Goal: Transaction & Acquisition: Book appointment/travel/reservation

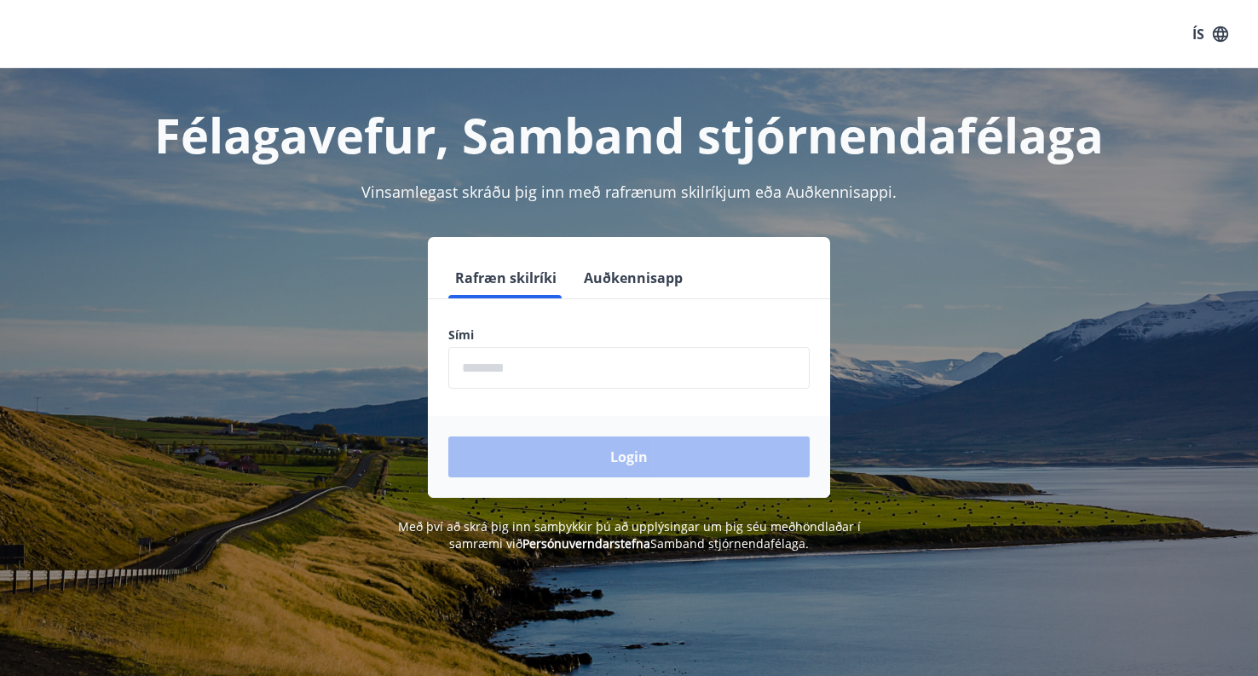
click at [680, 378] on input "phone" at bounding box center [628, 368] width 361 height 42
type input "********"
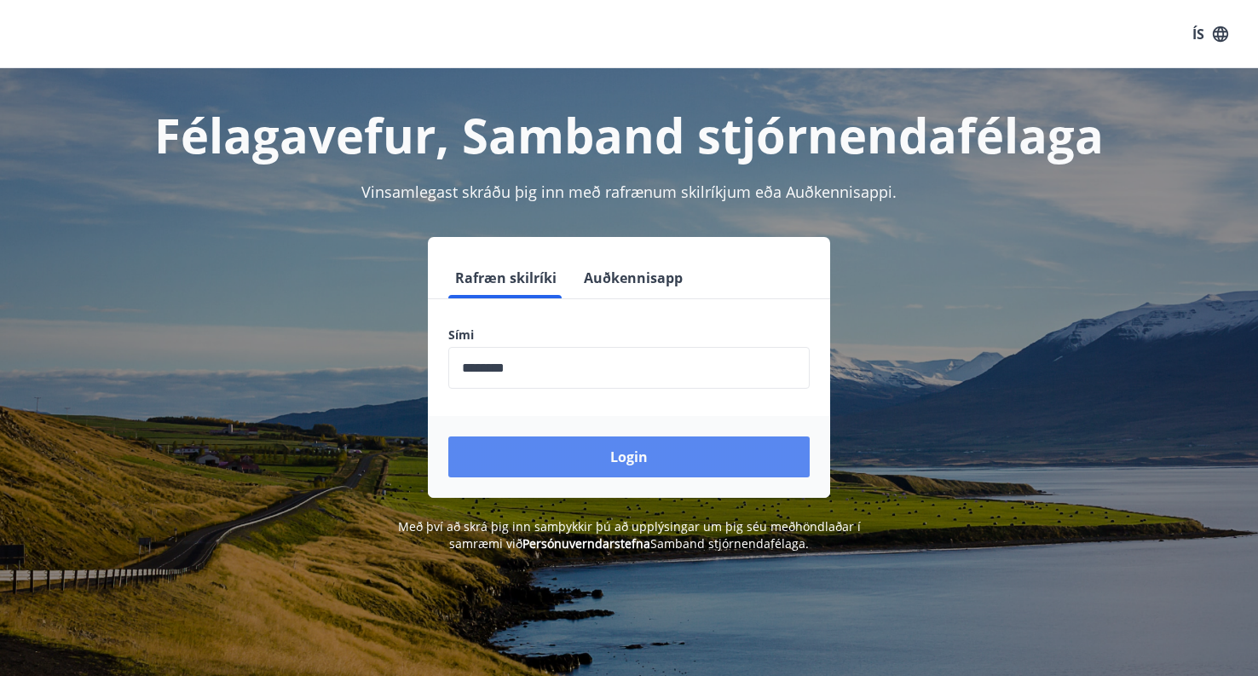
click at [629, 455] on button "Login" at bounding box center [628, 456] width 361 height 41
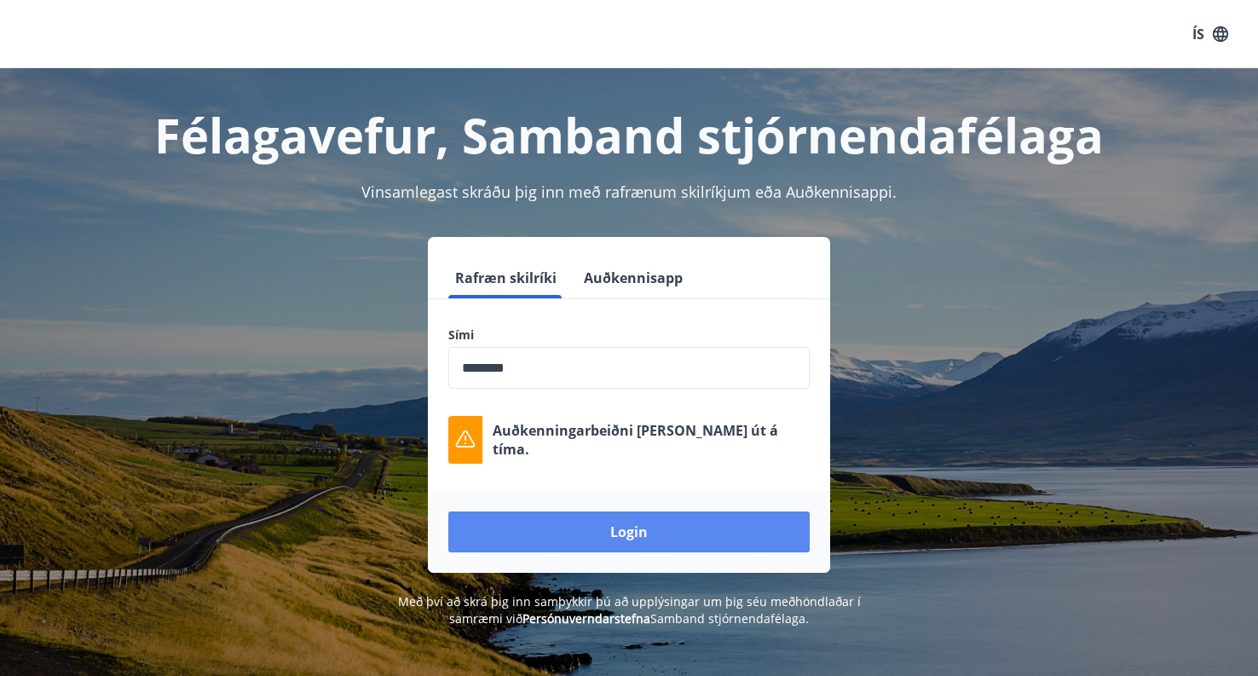
click at [661, 534] on button "Login" at bounding box center [628, 531] width 361 height 41
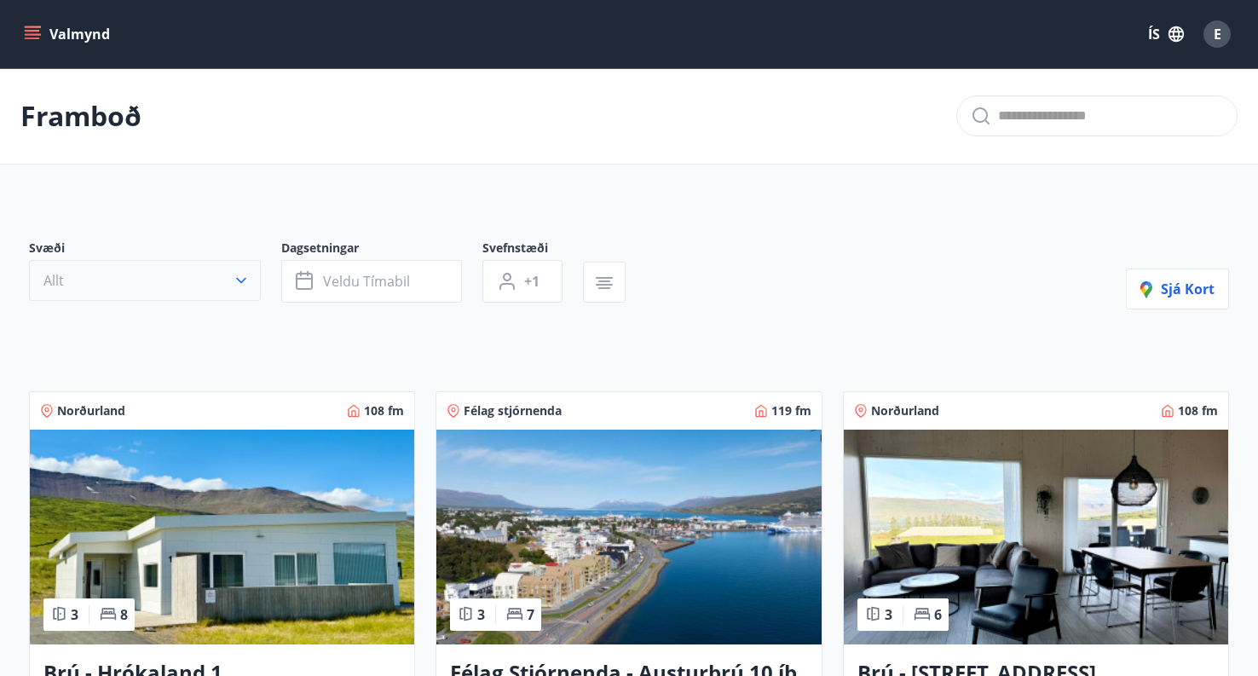
click at [242, 280] on icon "button" at bounding box center [241, 280] width 17 height 17
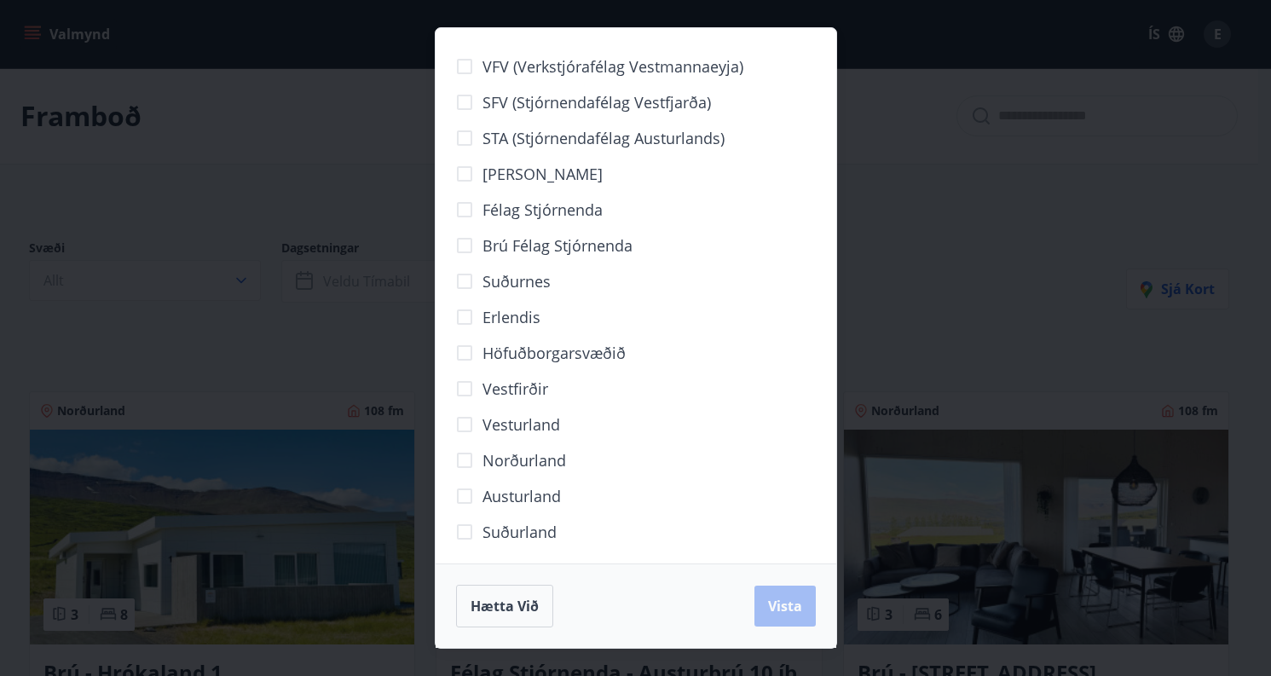
click at [201, 337] on div "VFV (Verkstjórafélag Vestmannaeyja) SFV (Stjórnendafélag Vestfjarða) STA (Stjór…" at bounding box center [635, 338] width 1271 height 676
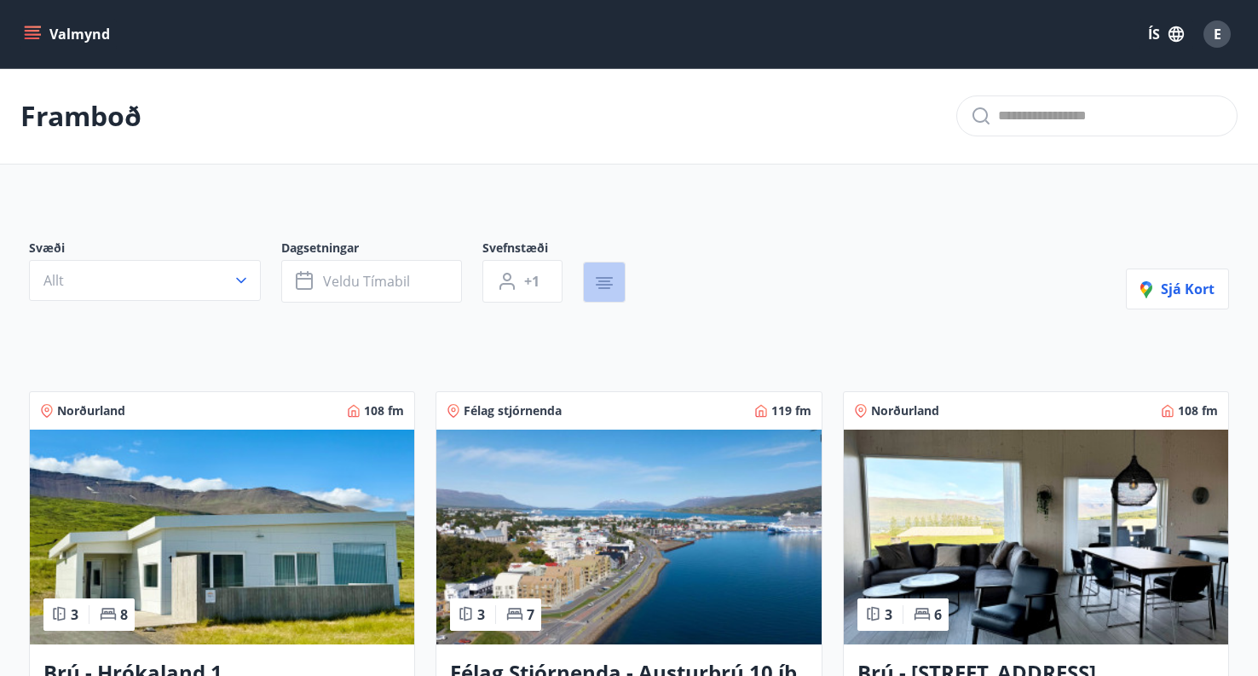
click at [600, 285] on icon "button" at bounding box center [604, 285] width 17 height 2
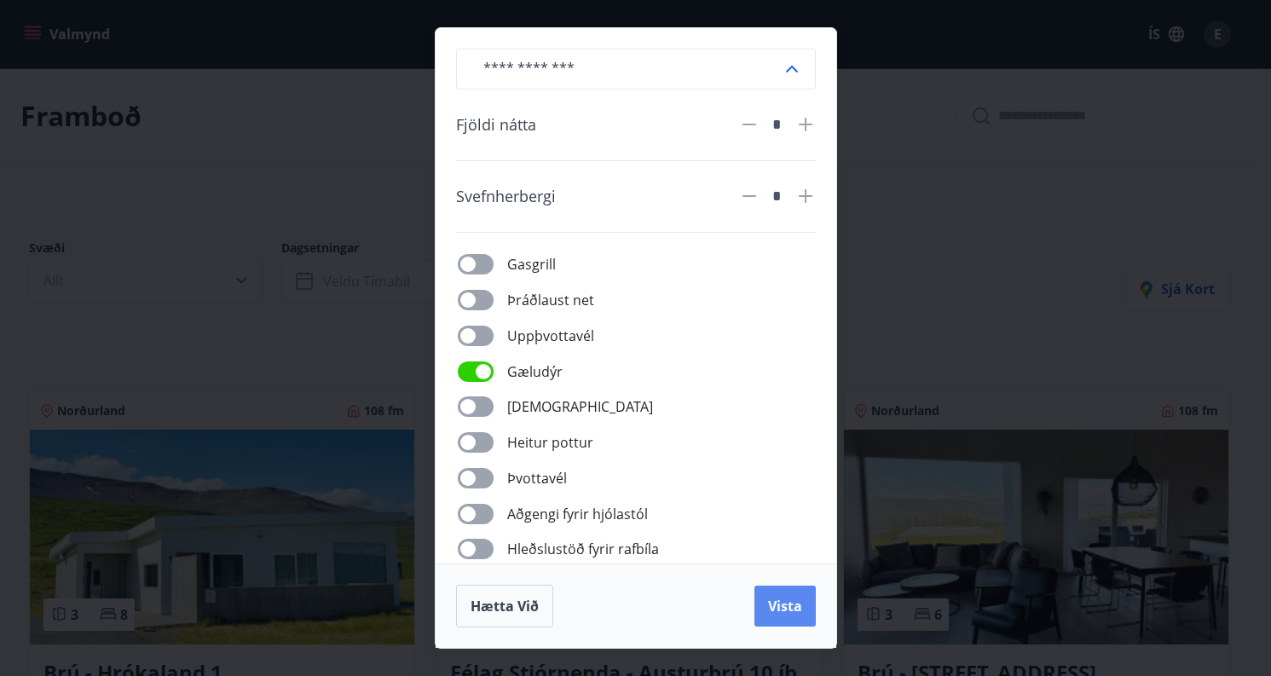
click at [788, 617] on button "Vista" at bounding box center [784, 606] width 61 height 41
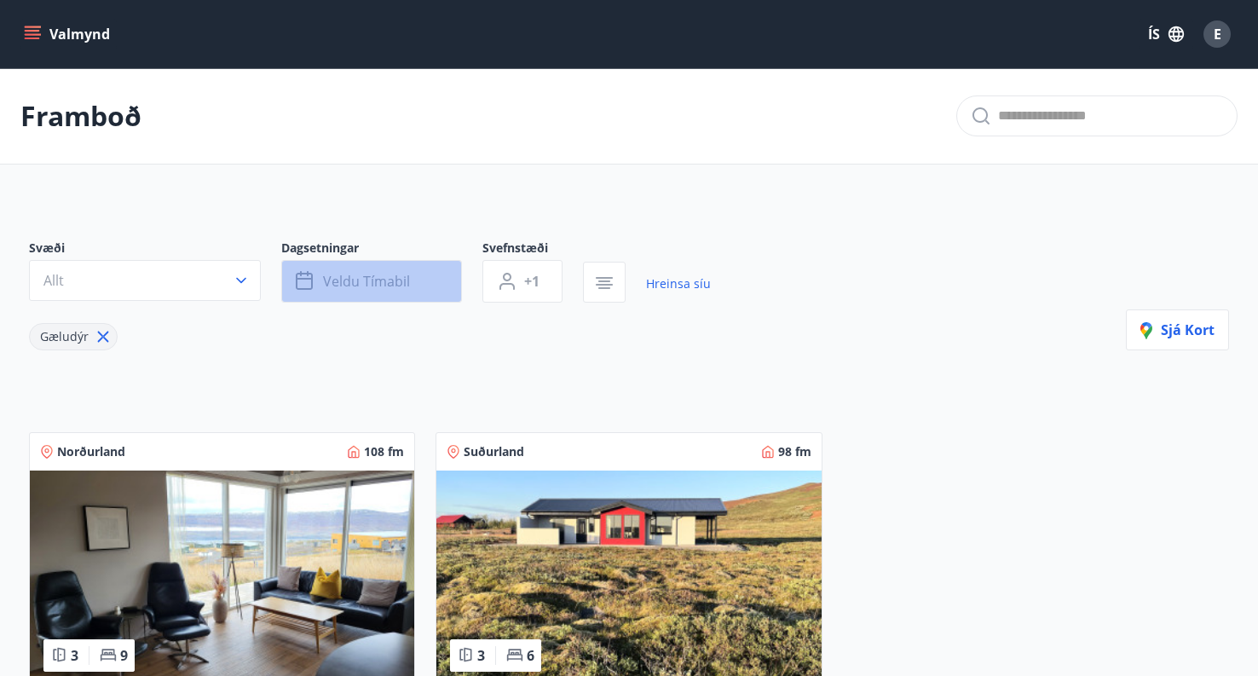
click at [424, 281] on button "Veldu tímabil" at bounding box center [371, 281] width 181 height 43
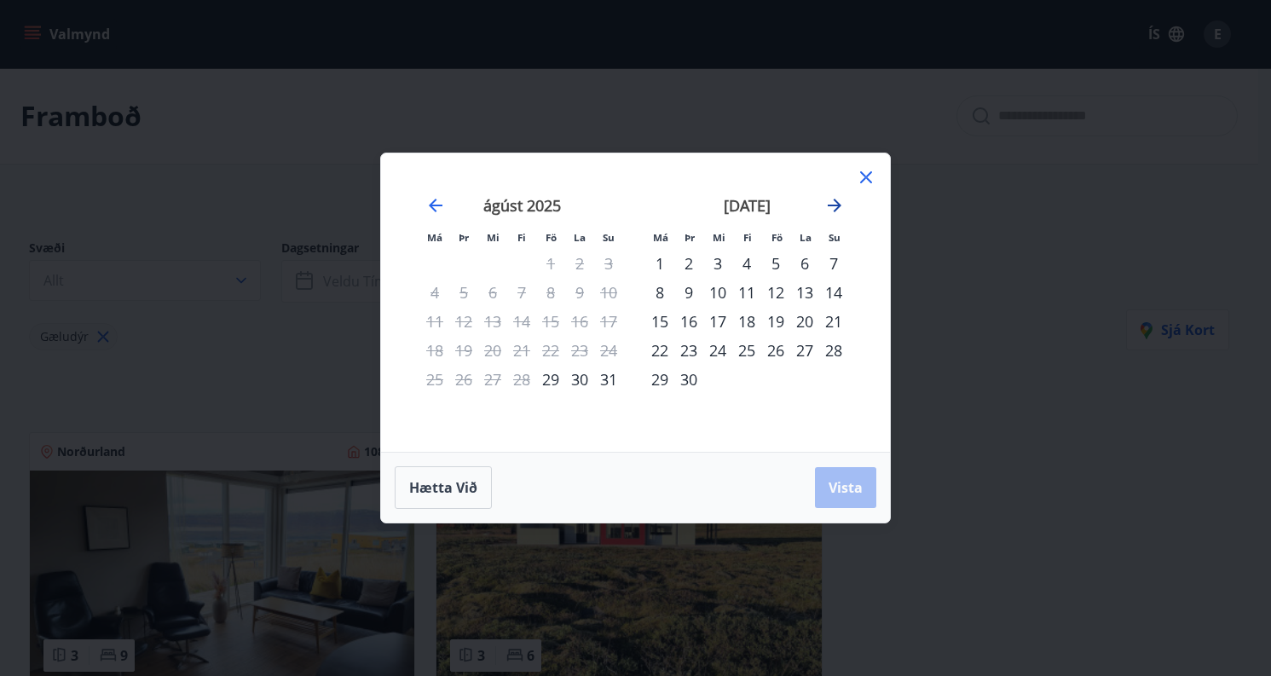
click at [828, 204] on icon "Move forward to switch to the next month." at bounding box center [834, 205] width 20 height 20
click at [778, 381] on div "31" at bounding box center [775, 379] width 29 height 29
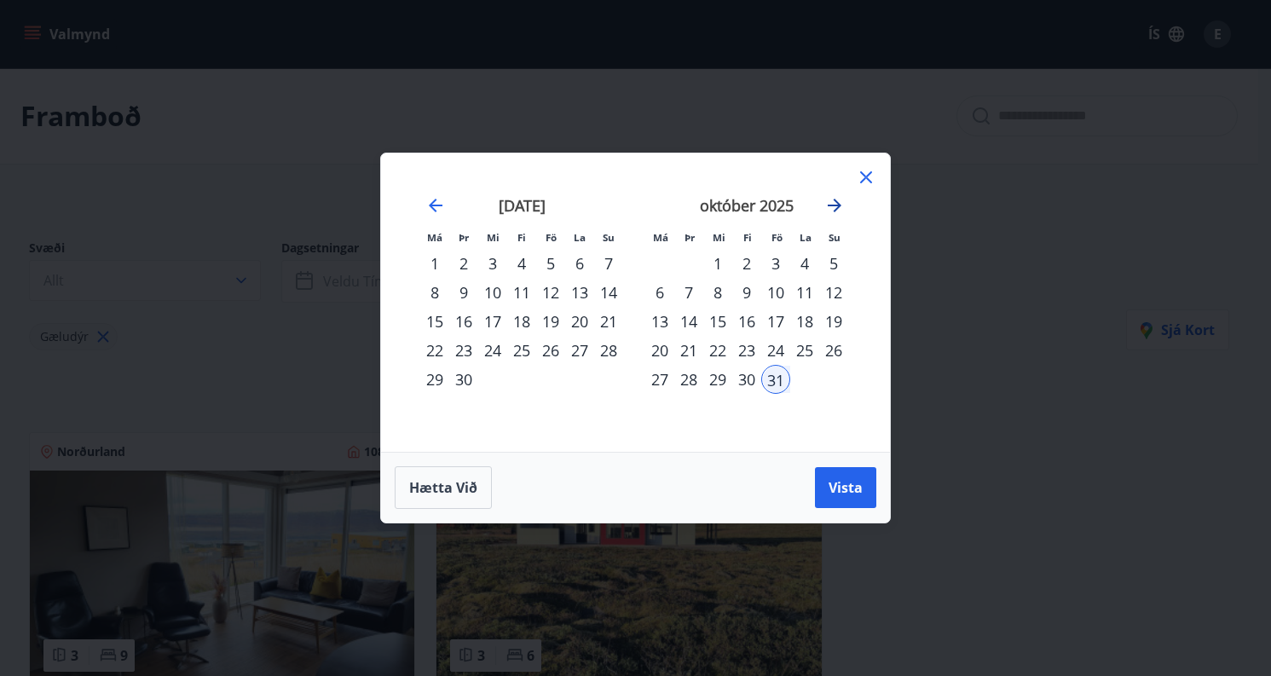
click at [835, 203] on icon "Move forward to switch to the next month." at bounding box center [834, 205] width 20 height 20
click at [831, 257] on div "2" at bounding box center [833, 263] width 29 height 29
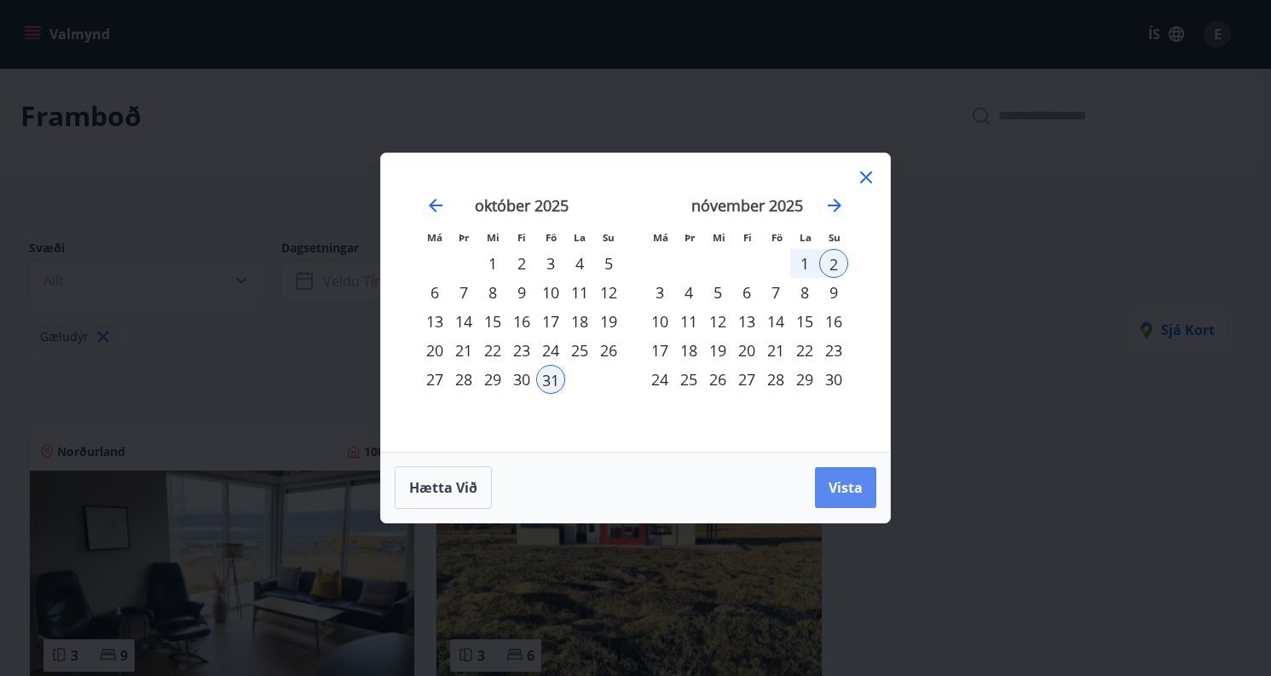
click at [847, 482] on span "Vista" at bounding box center [845, 487] width 34 height 19
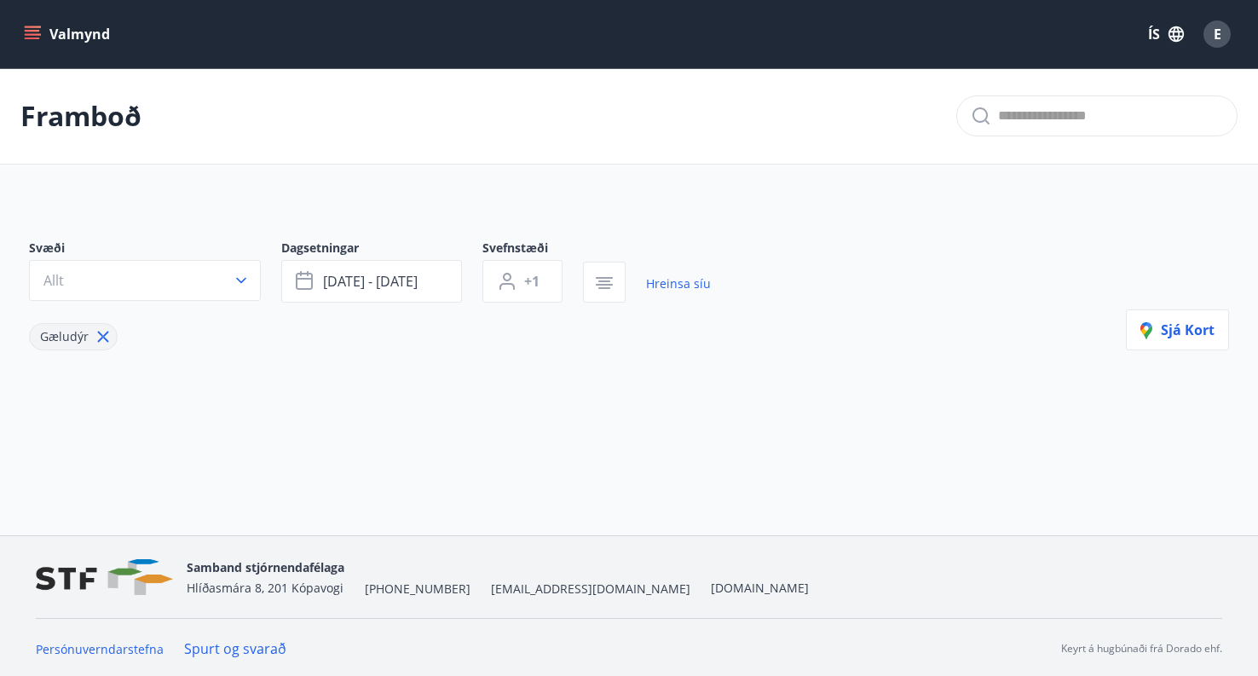
scroll to position [3, 0]
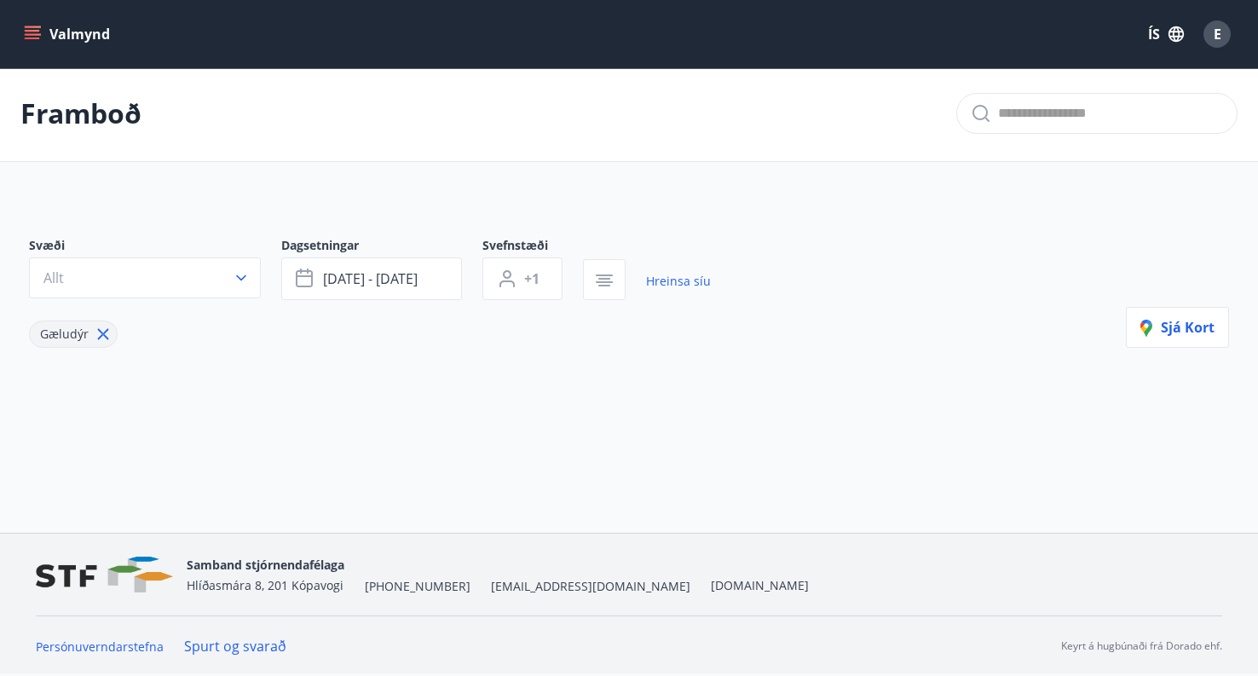
click at [108, 330] on icon at bounding box center [103, 334] width 19 height 19
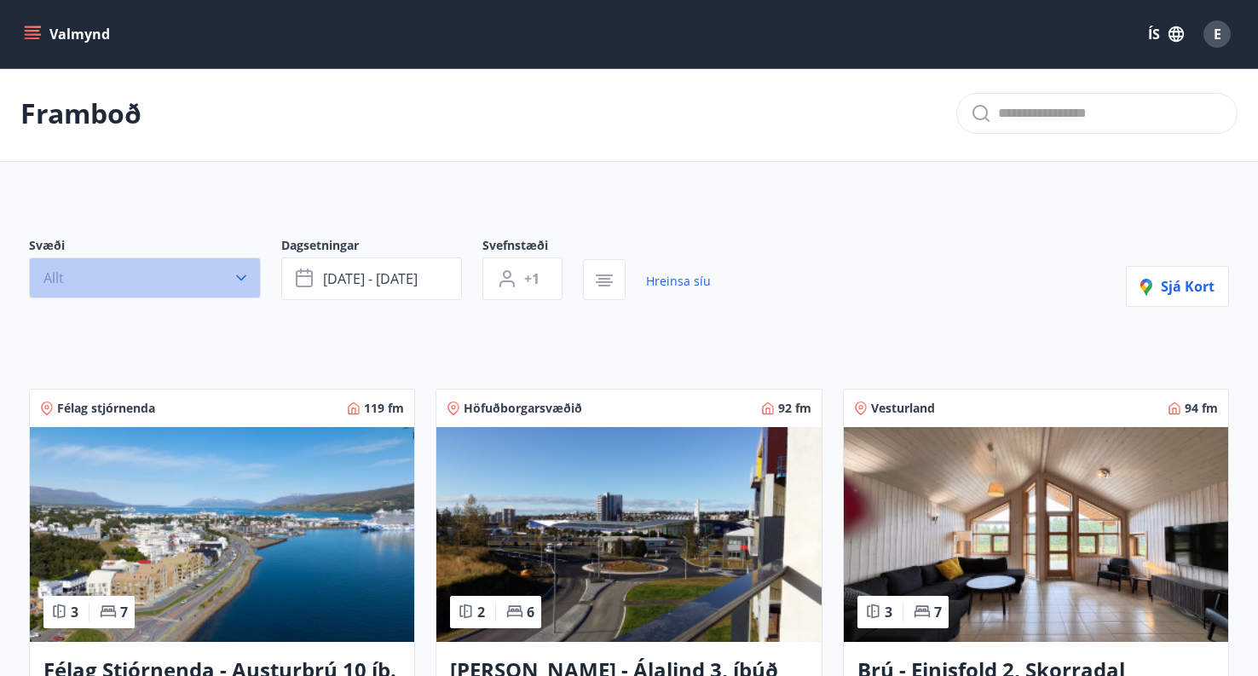
click at [242, 277] on icon "button" at bounding box center [241, 277] width 17 height 17
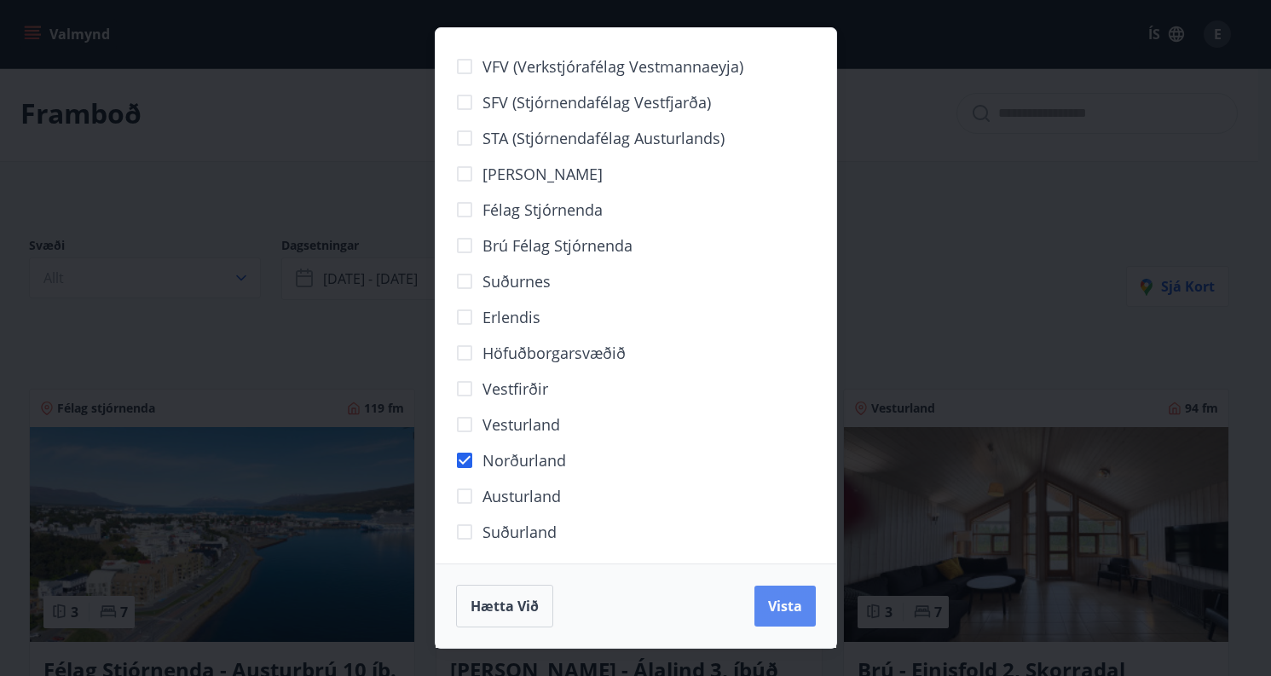
click at [796, 615] on button "Vista" at bounding box center [784, 606] width 61 height 41
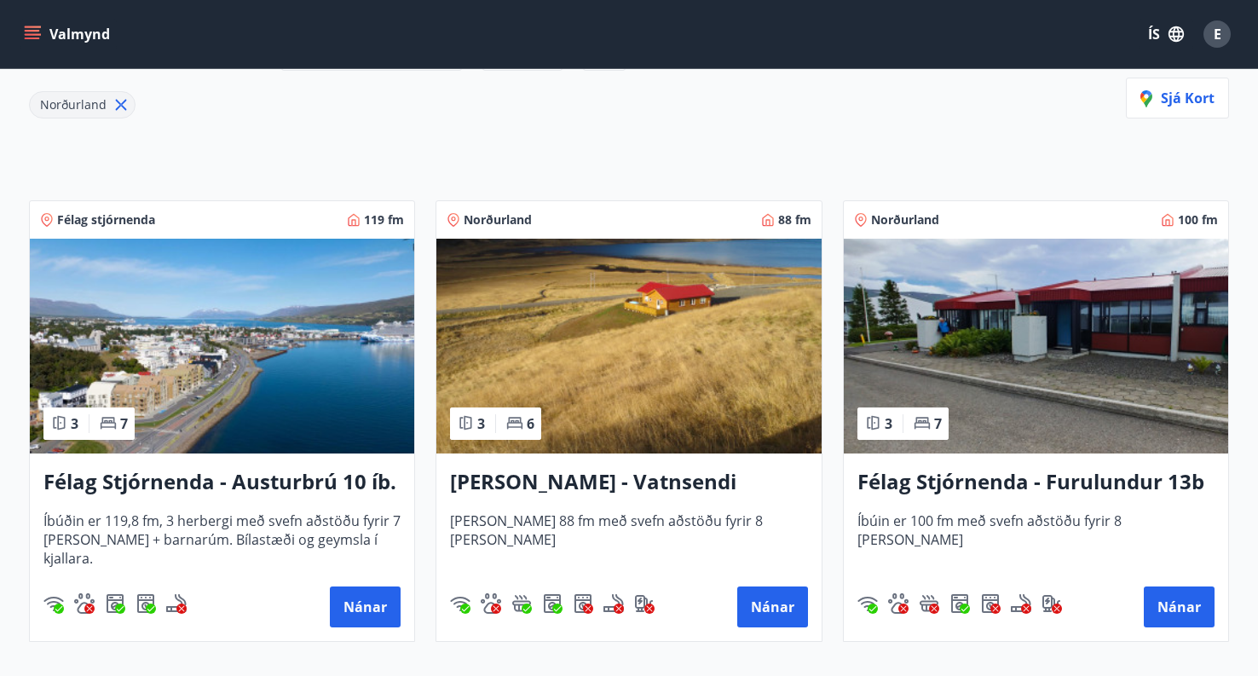
scroll to position [258, 0]
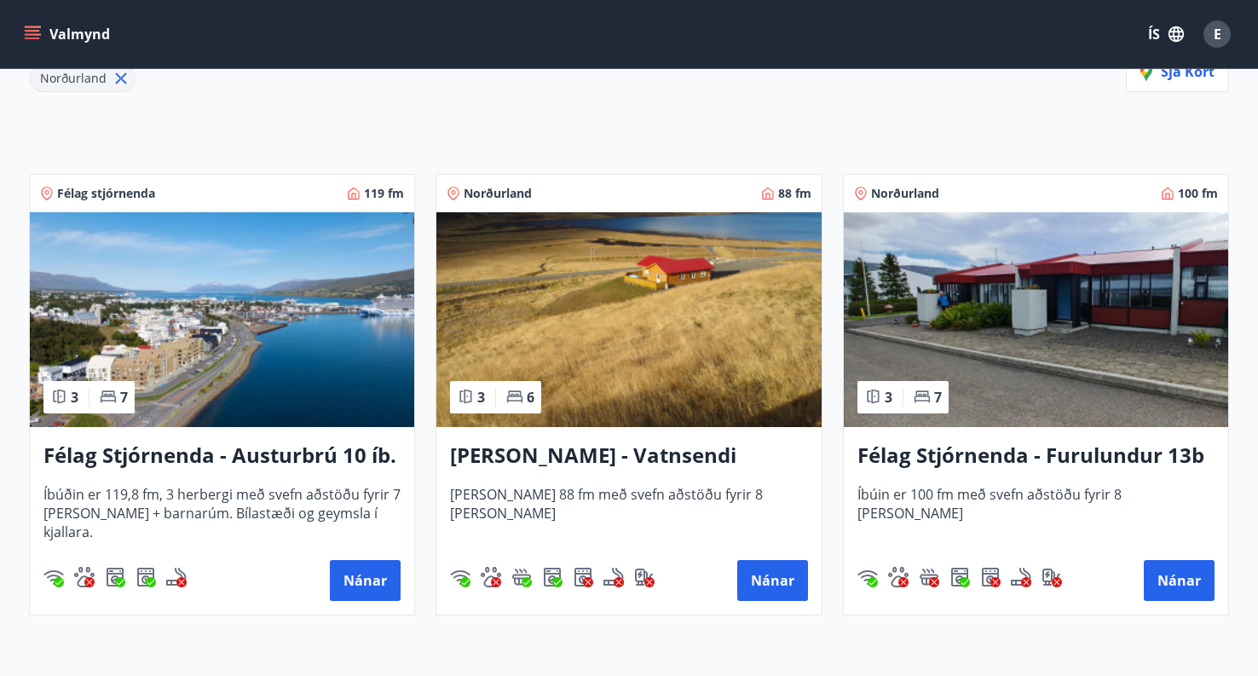
click at [1132, 457] on h3 "Félag Stjórnenda - Furulundur 13b - Akureyri" at bounding box center [1035, 456] width 357 height 31
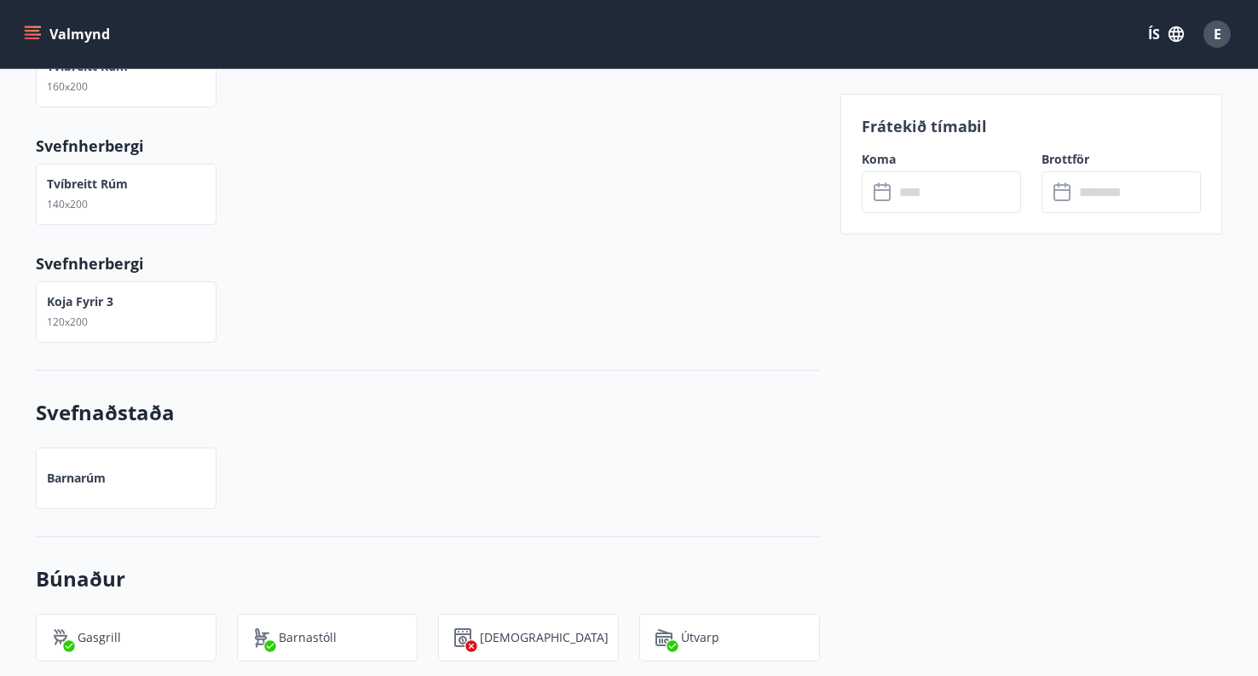
scroll to position [1023, 0]
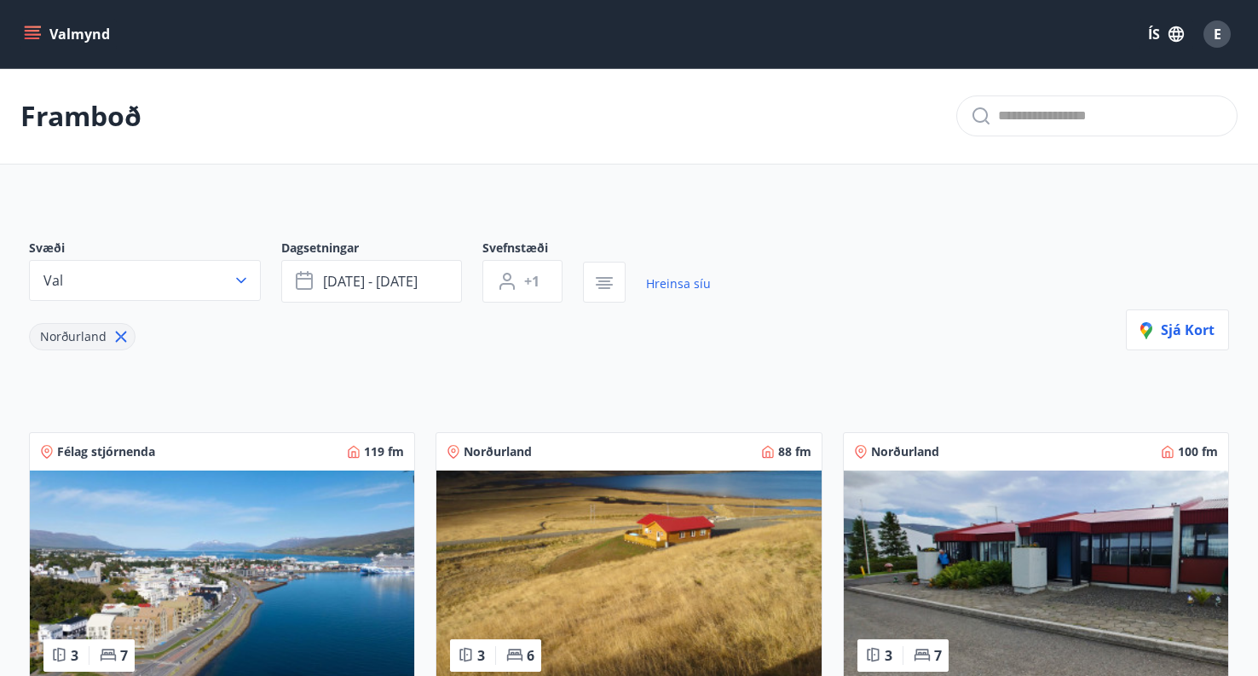
click at [114, 338] on icon at bounding box center [121, 336] width 19 height 19
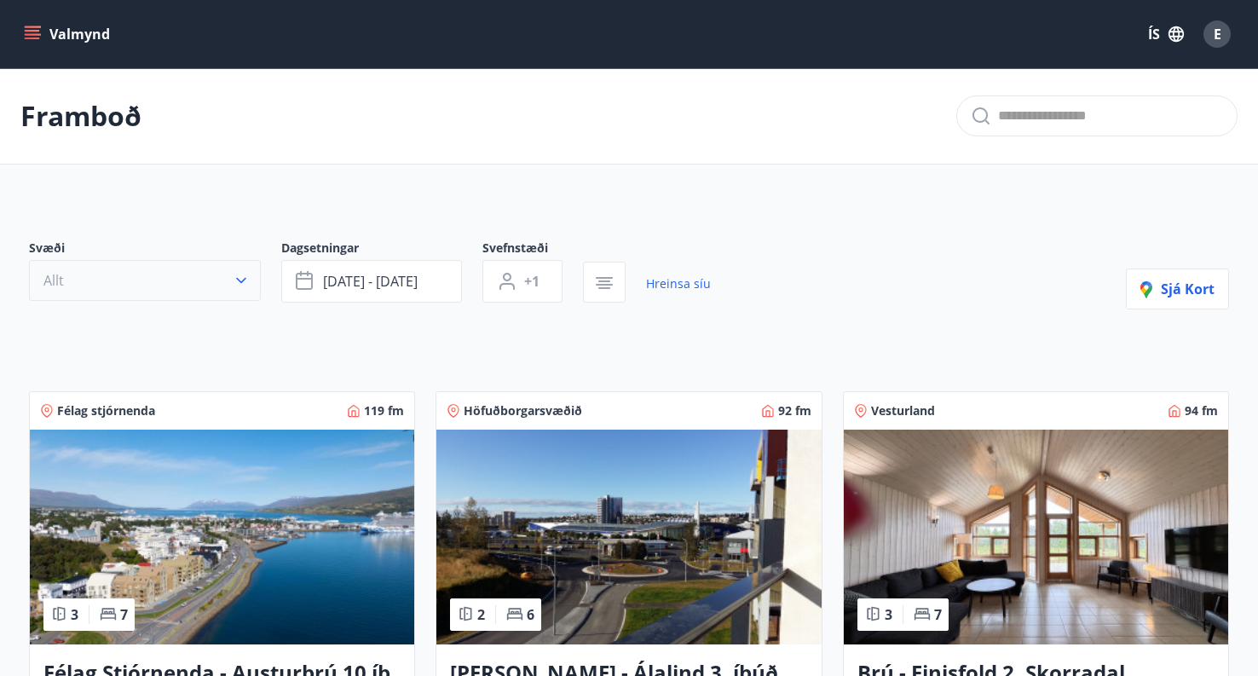
click at [228, 283] on button "Allt" at bounding box center [145, 280] width 232 height 41
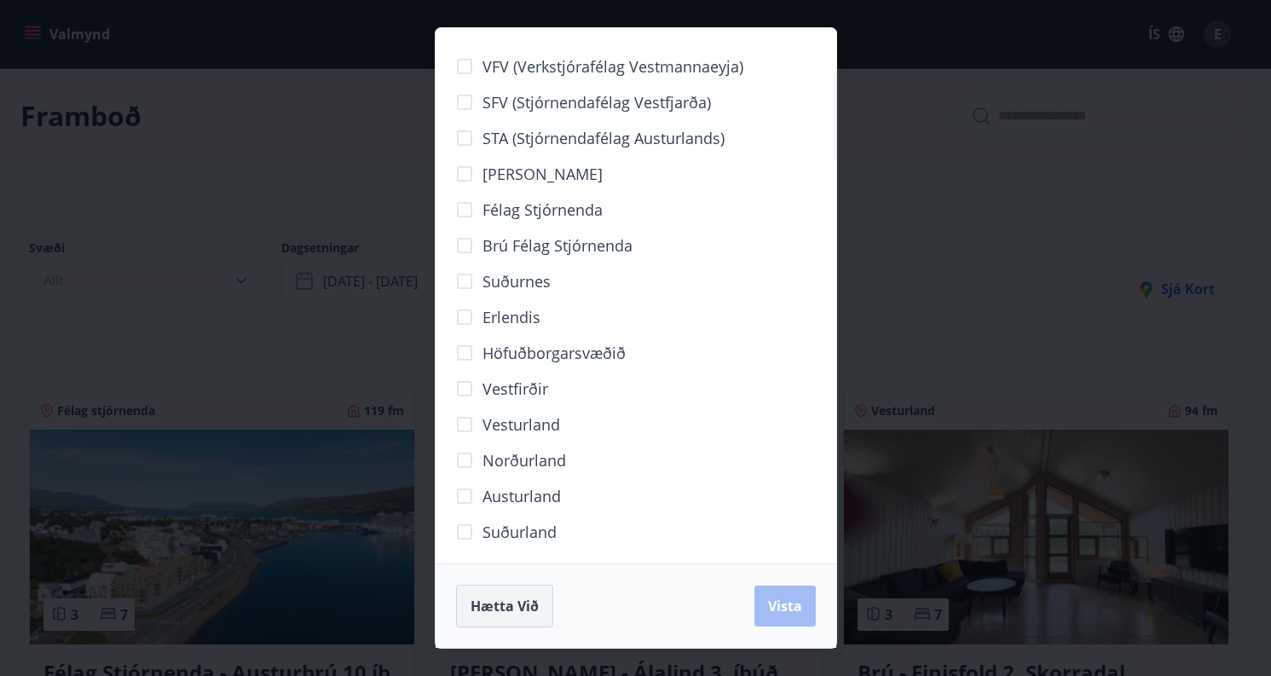
click at [494, 611] on span "Hætta við" at bounding box center [504, 606] width 68 height 19
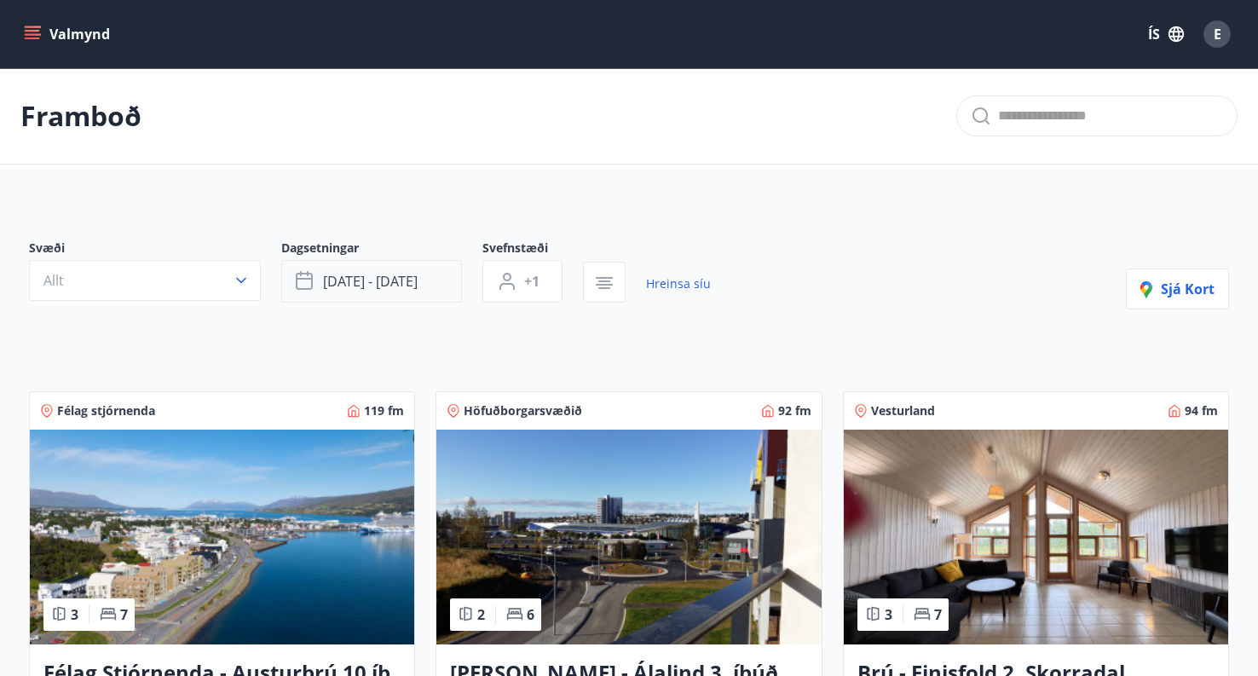
click at [437, 283] on button "okt 31 - nóv 02" at bounding box center [371, 281] width 181 height 43
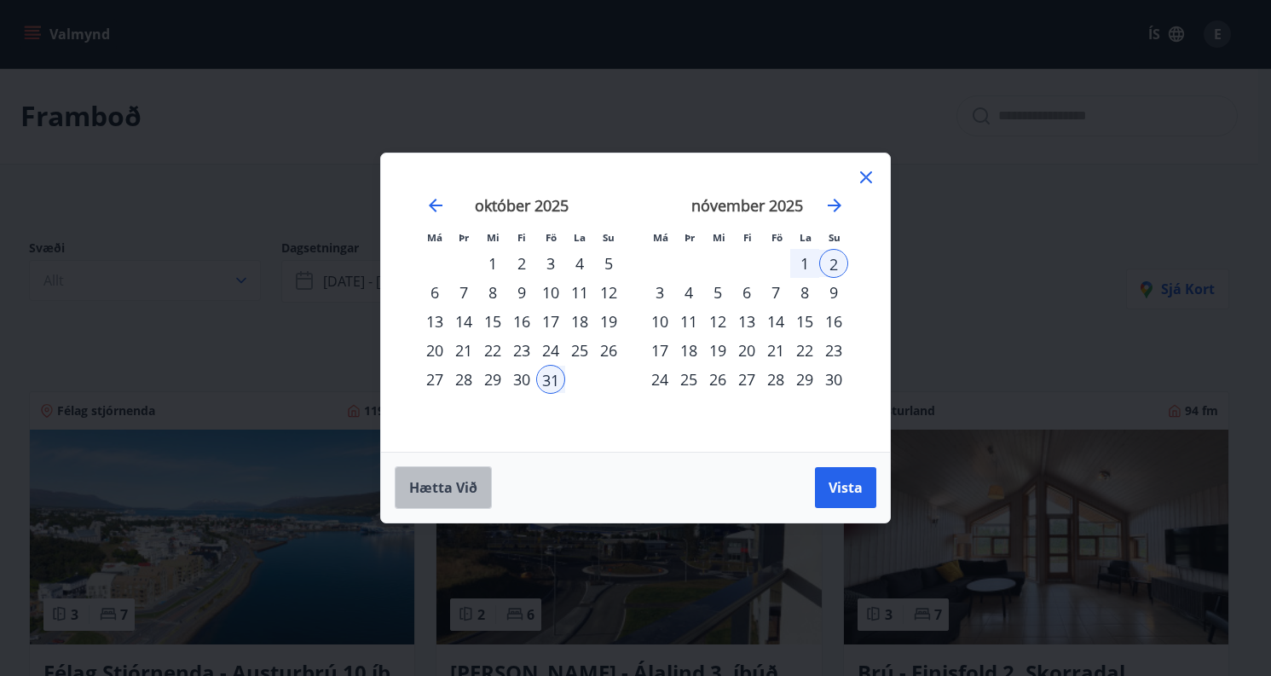
click at [468, 497] on button "Hætta við" at bounding box center [443, 487] width 97 height 43
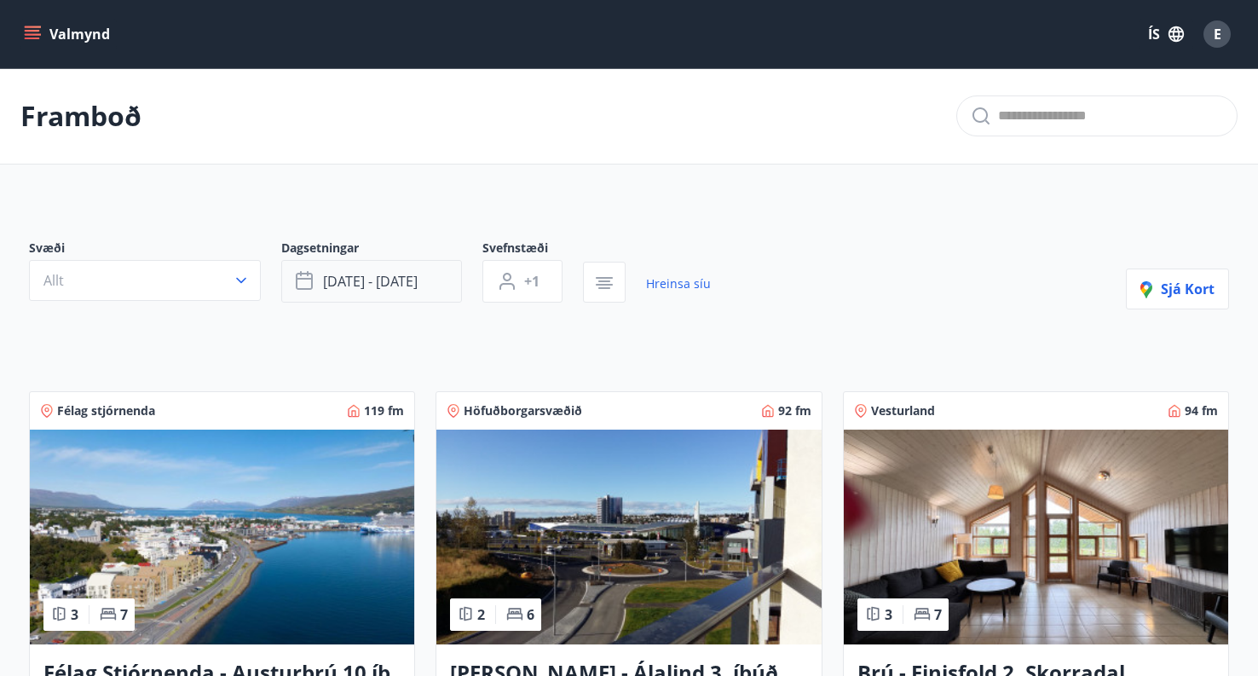
click at [425, 287] on button "okt 31 - nóv 02" at bounding box center [371, 281] width 181 height 43
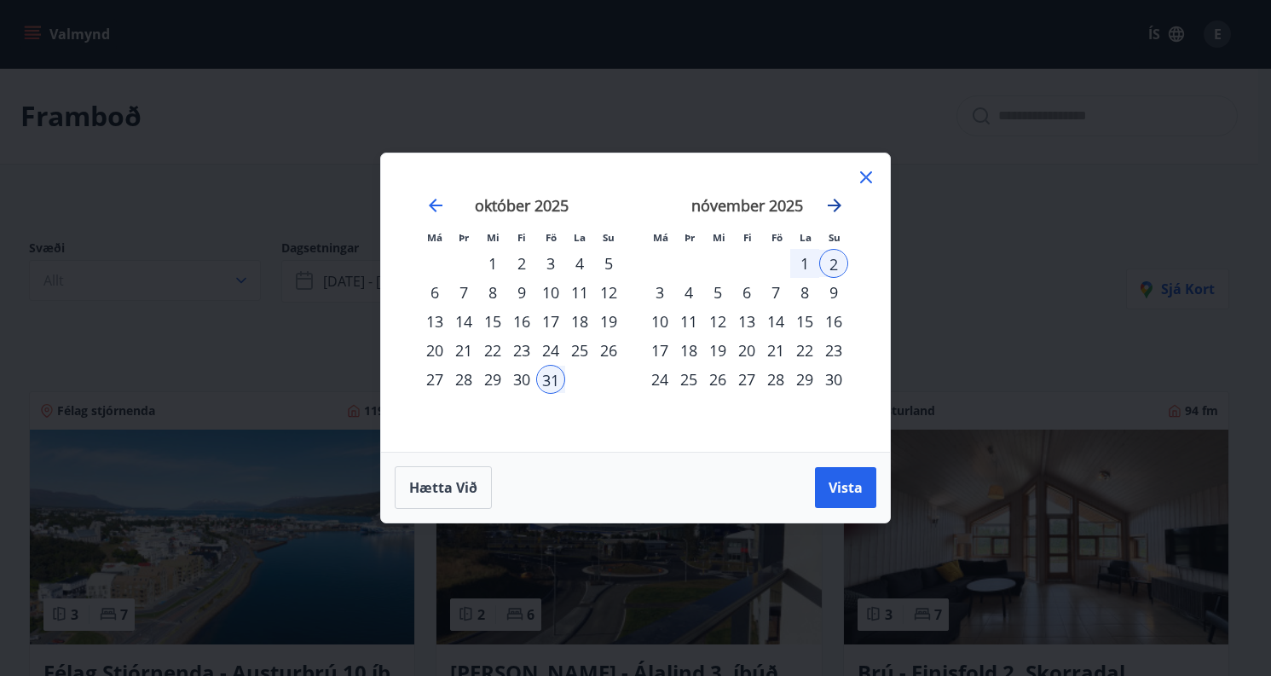
click at [835, 209] on icon "Move forward to switch to the next month." at bounding box center [834, 205] width 20 height 20
click at [782, 357] on div "20" at bounding box center [775, 350] width 29 height 29
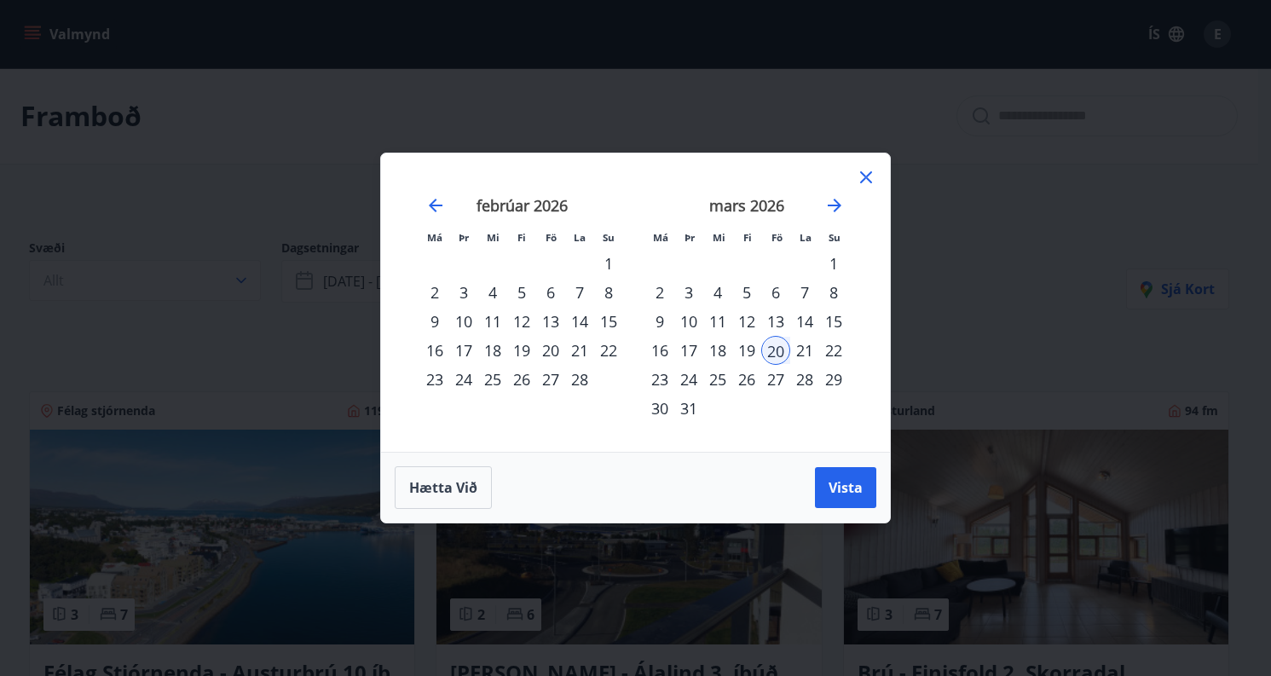
click at [833, 345] on div "22" at bounding box center [833, 350] width 29 height 29
click at [856, 499] on button "Vista" at bounding box center [845, 487] width 61 height 41
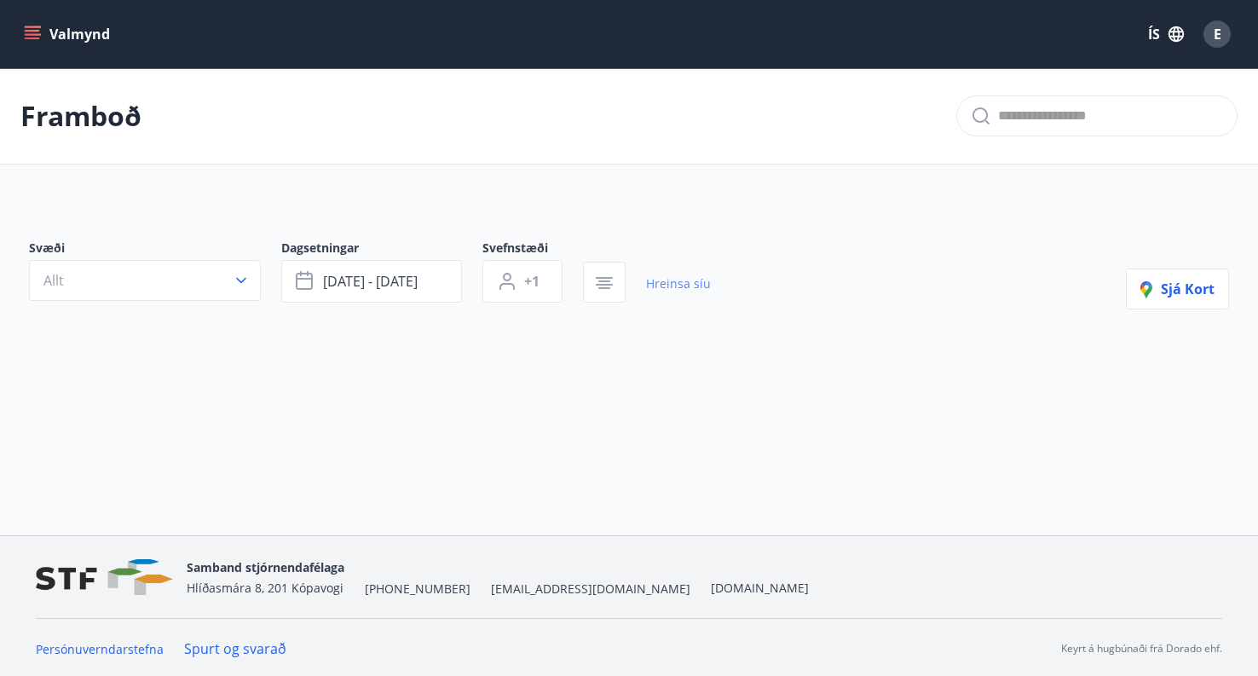
click at [672, 286] on link "Hreinsa síu" at bounding box center [678, 284] width 65 height 38
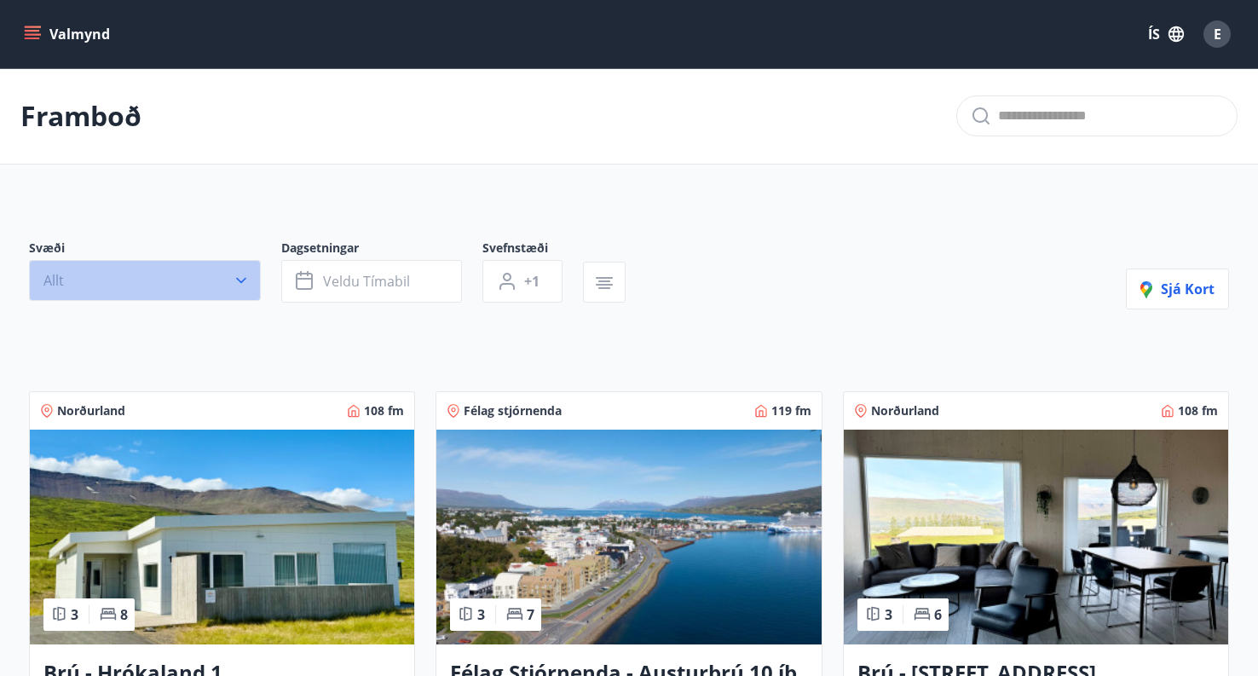
click at [248, 274] on icon "button" at bounding box center [241, 280] width 17 height 17
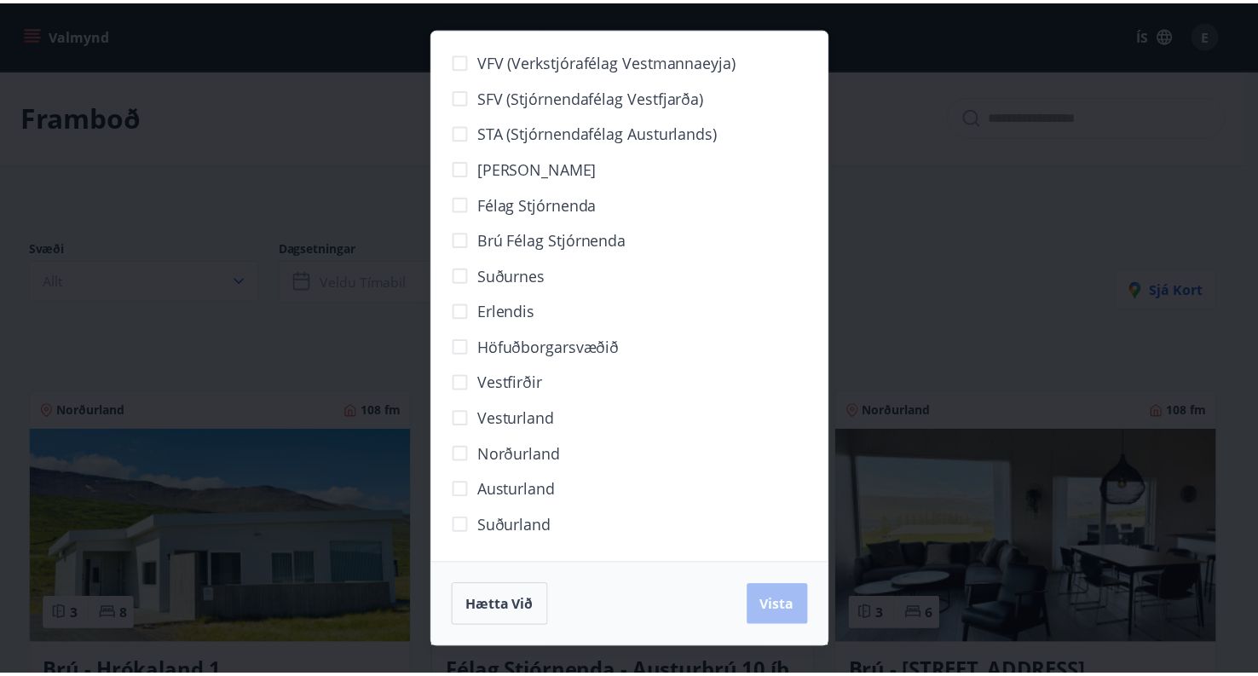
scroll to position [7, 0]
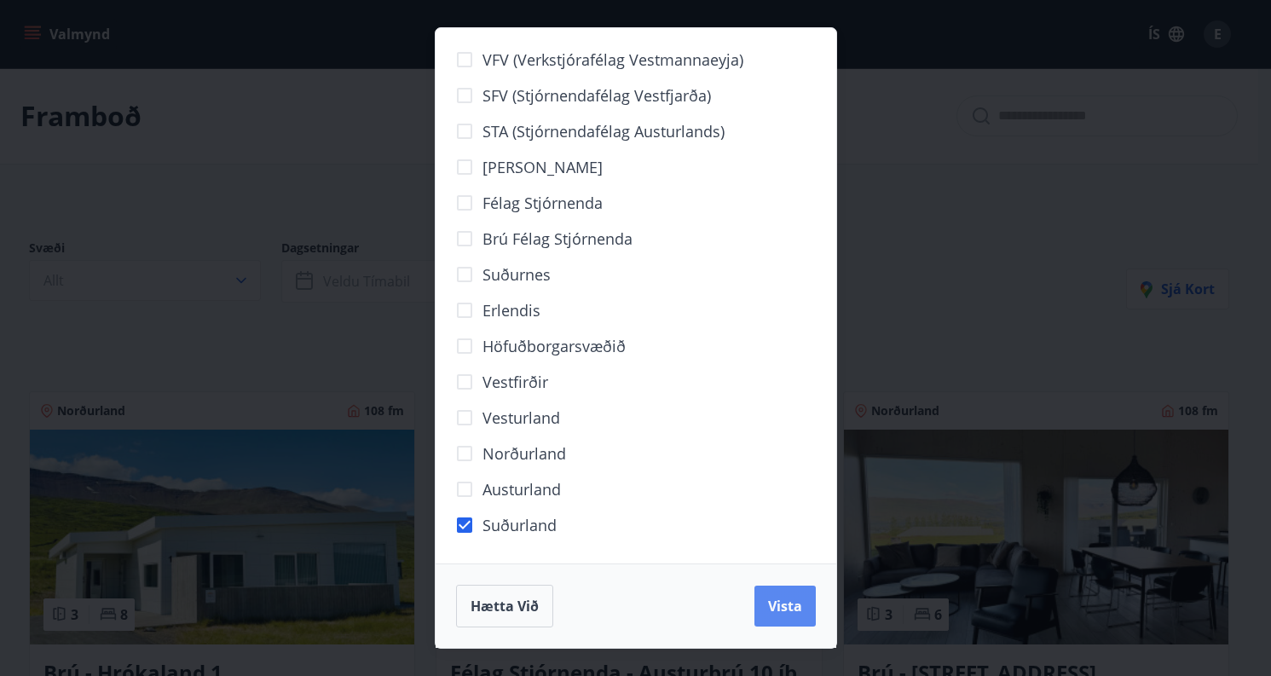
click at [792, 614] on span "Vista" at bounding box center [785, 606] width 34 height 19
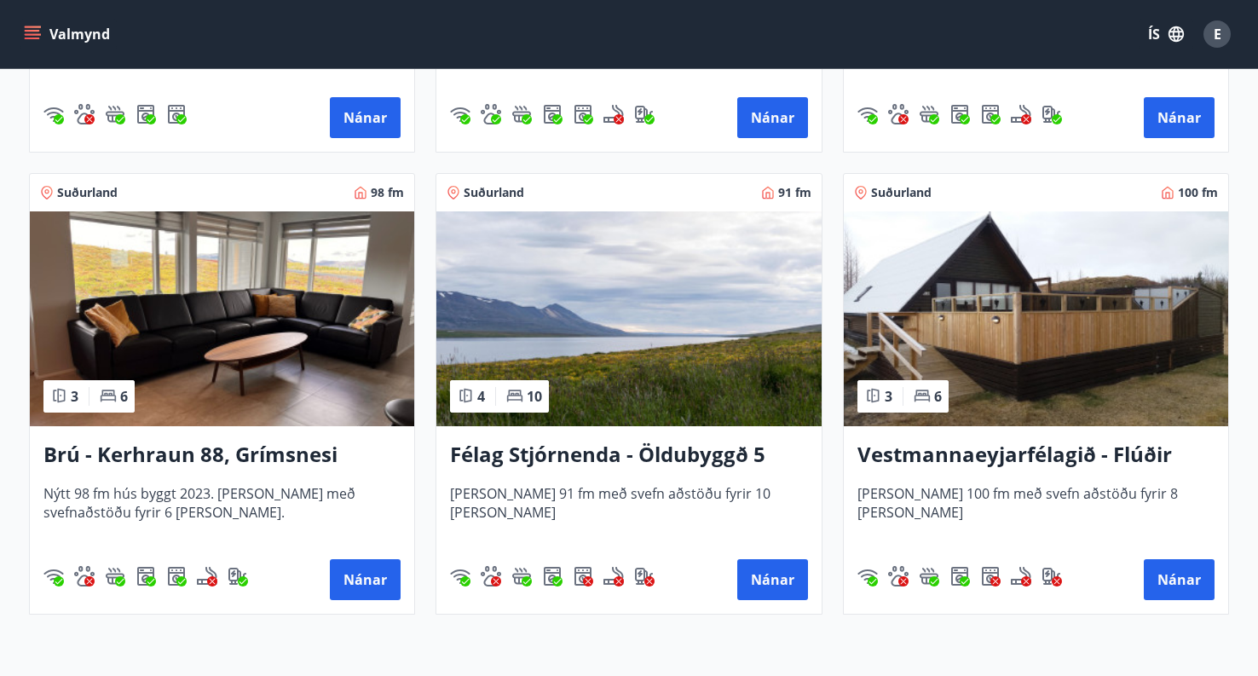
scroll to position [708, 0]
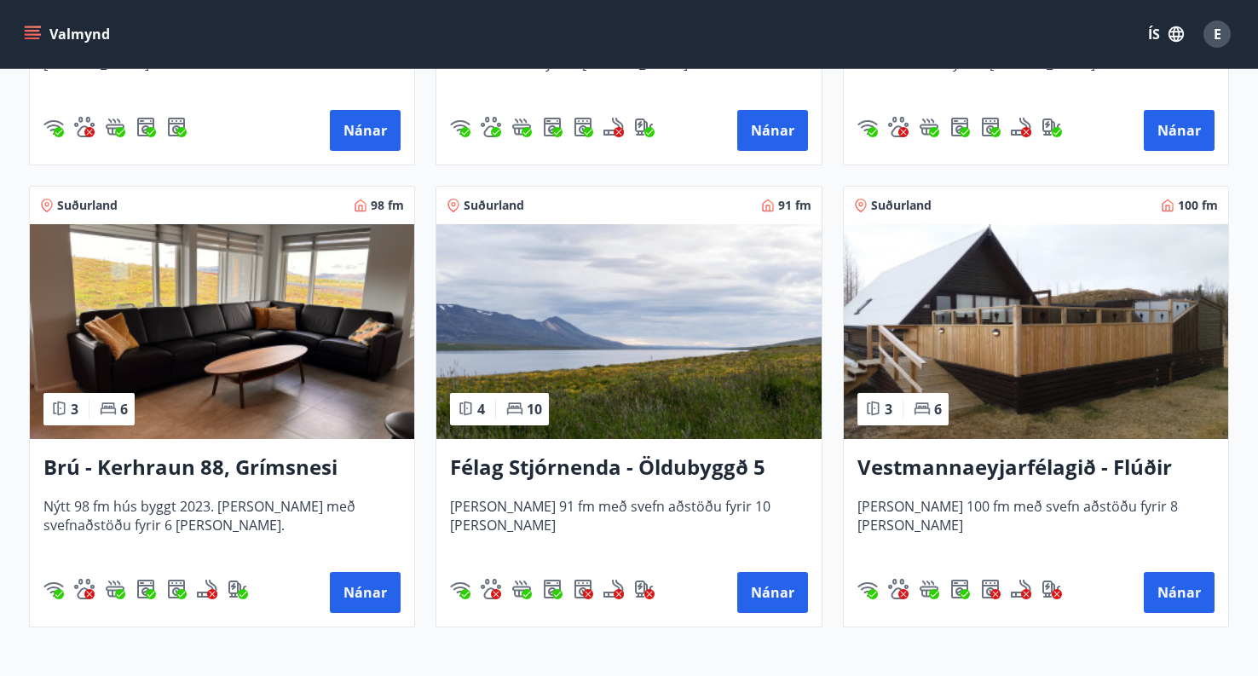
click at [997, 459] on h3 "Vestmannaeyjarfélagið - Flúðir" at bounding box center [1035, 468] width 357 height 31
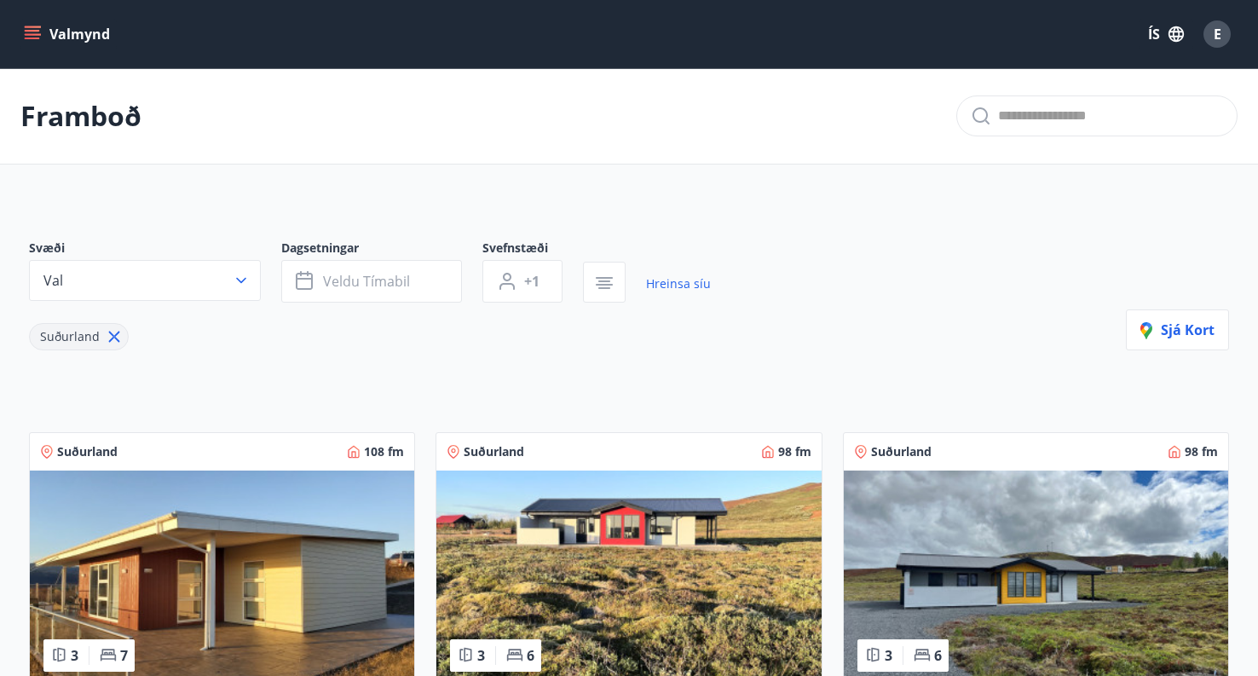
click at [1083, 115] on input "text" at bounding box center [1110, 115] width 225 height 27
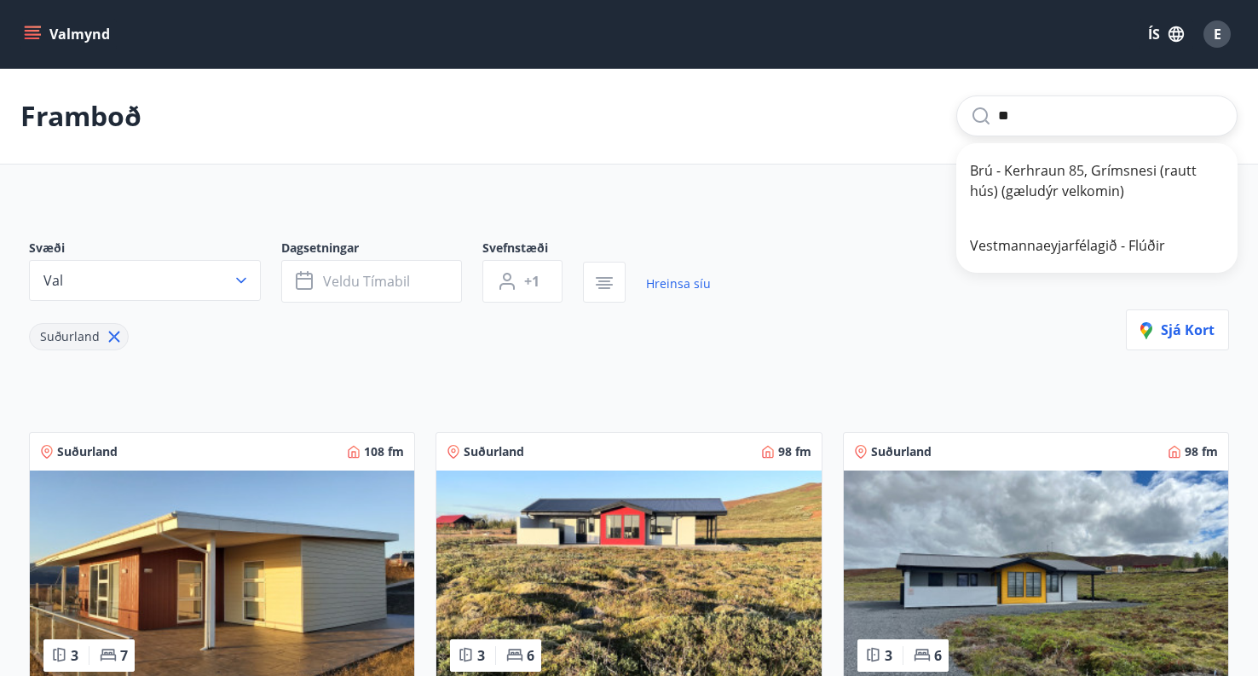
type input "*"
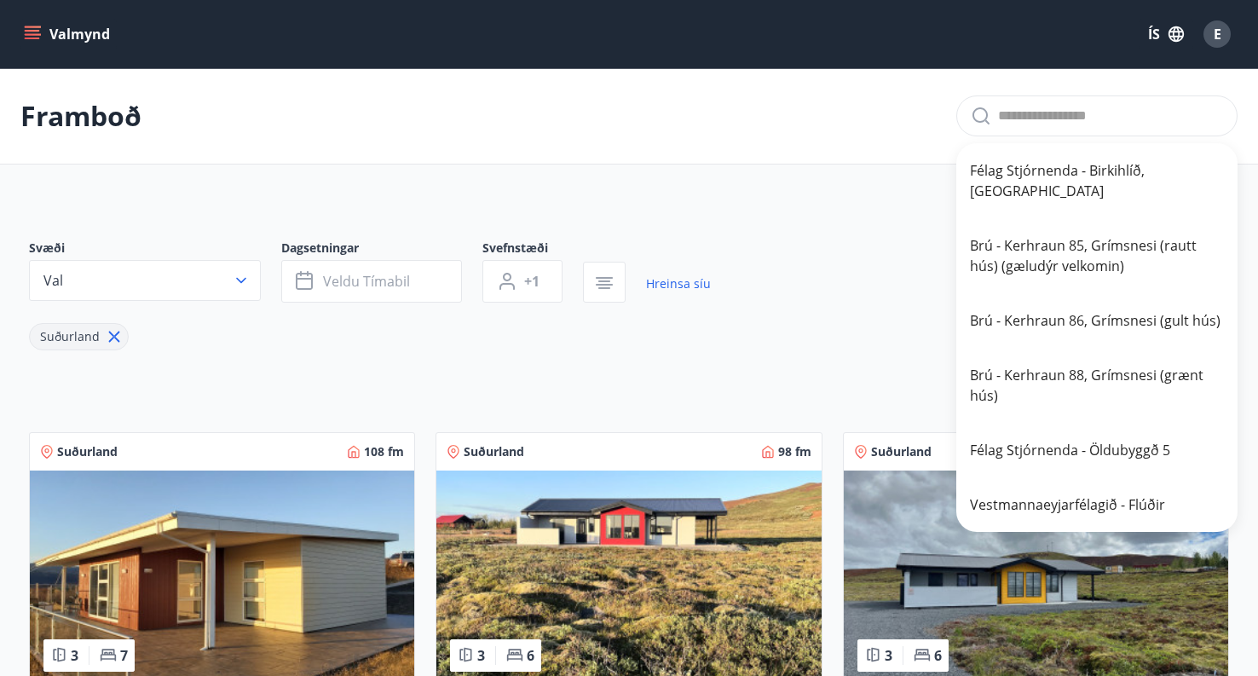
click at [45, 32] on button "Valmynd" at bounding box center [68, 34] width 96 height 31
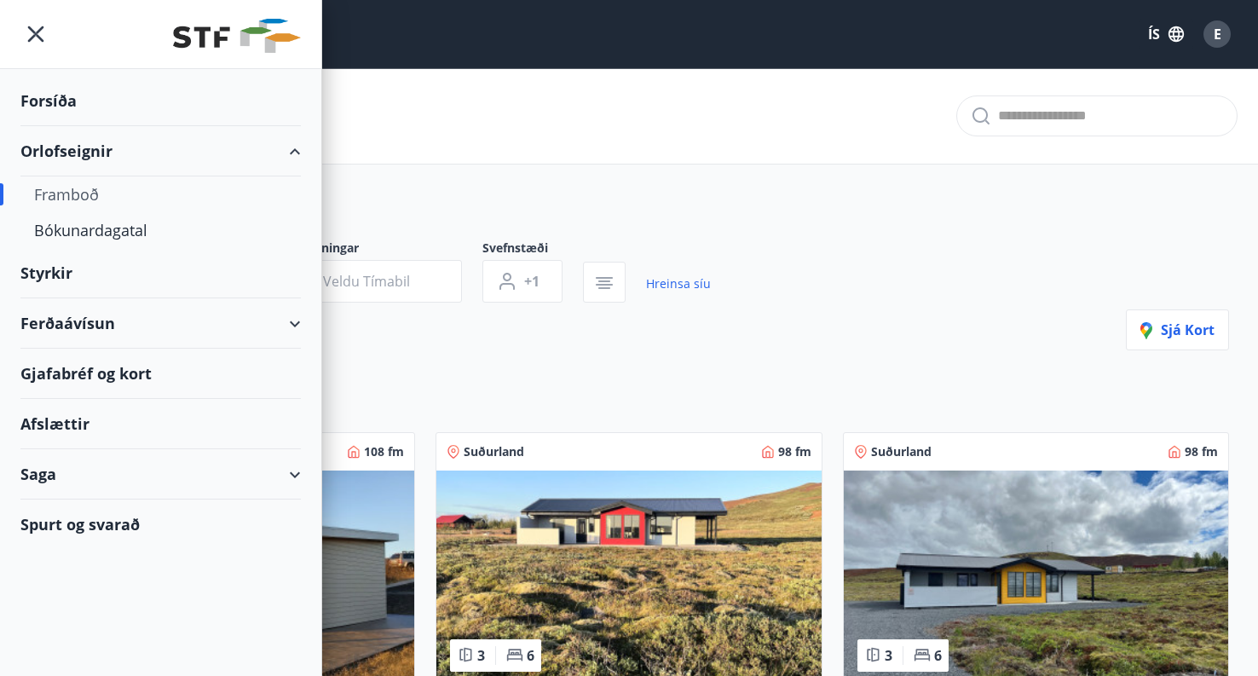
click at [57, 153] on div "Orlofseignir" at bounding box center [160, 151] width 280 height 50
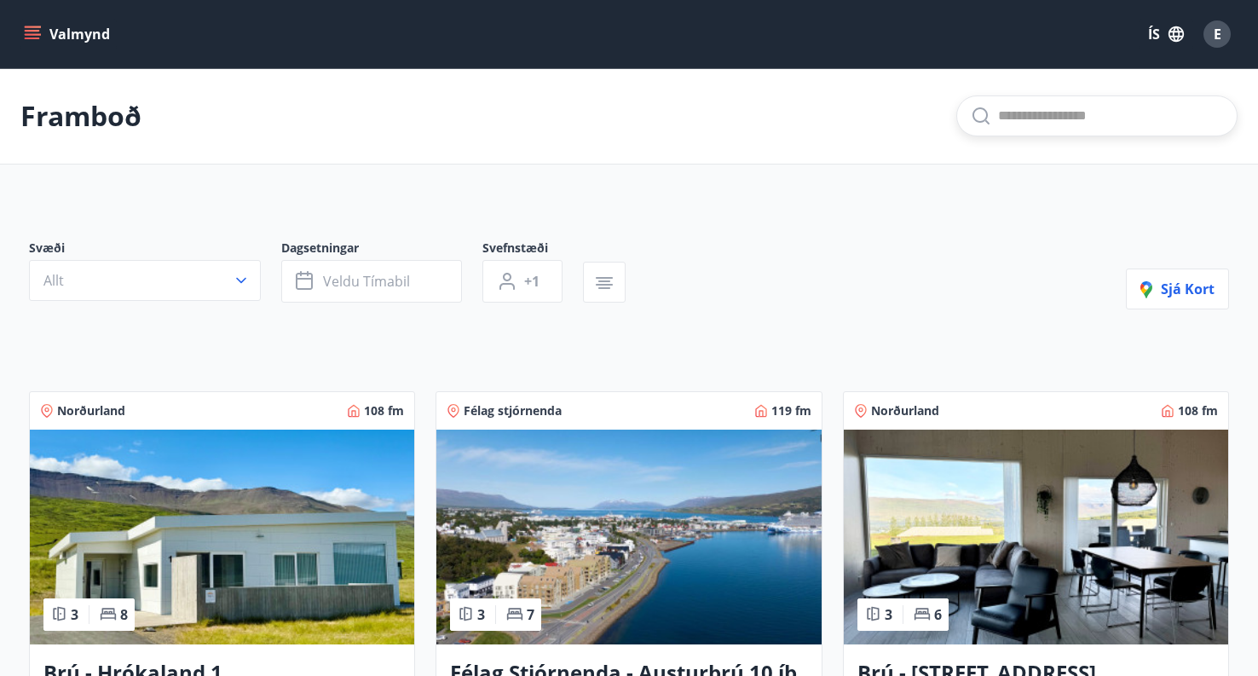
click at [1017, 113] on input "text" at bounding box center [1110, 115] width 225 height 27
type input "**********"
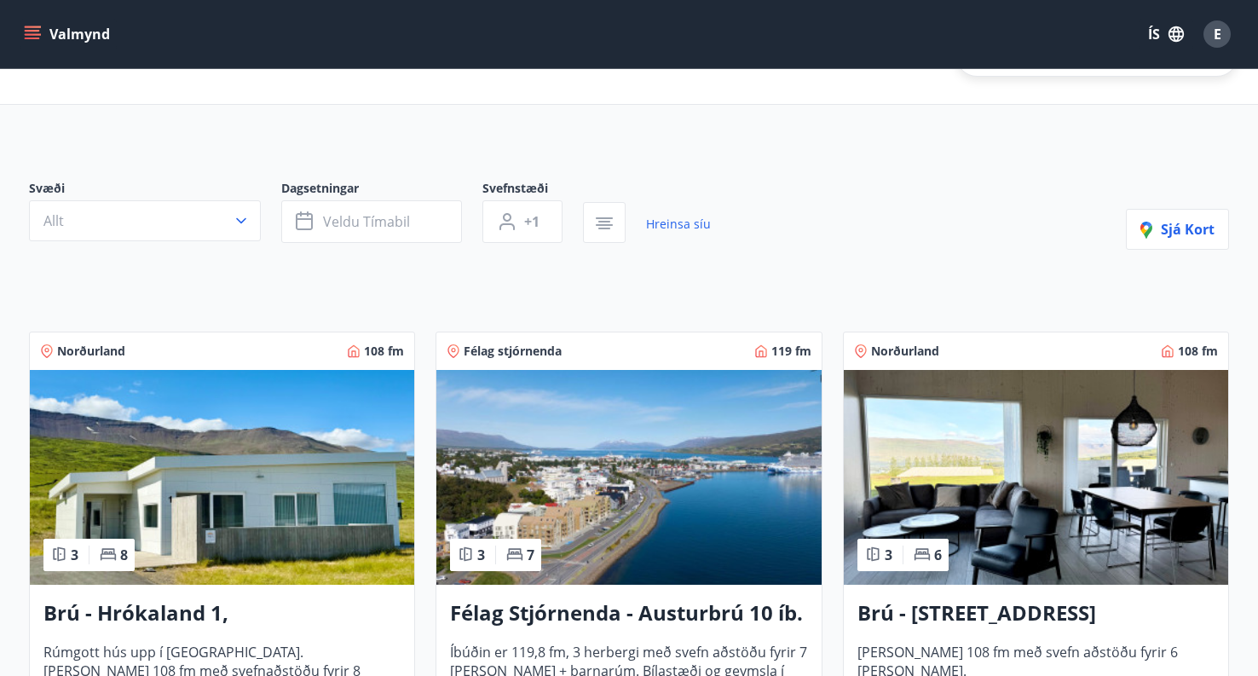
scroll to position [85, 0]
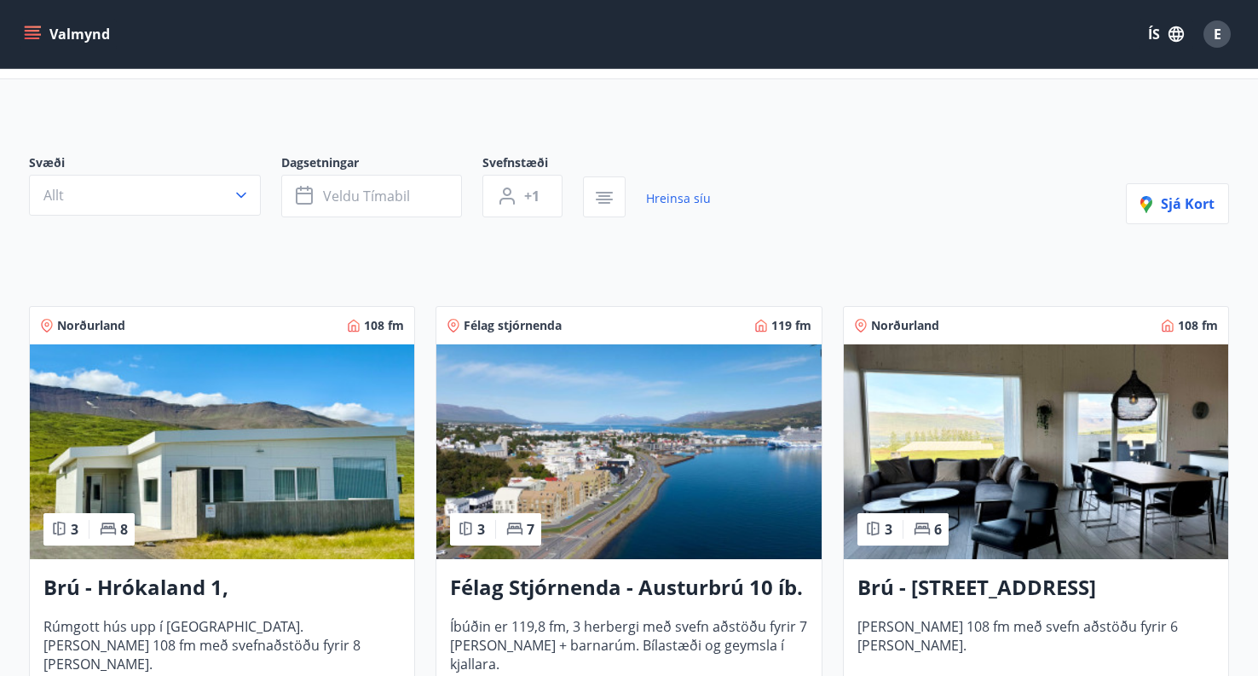
click at [28, 27] on icon "menu" at bounding box center [34, 27] width 19 height 2
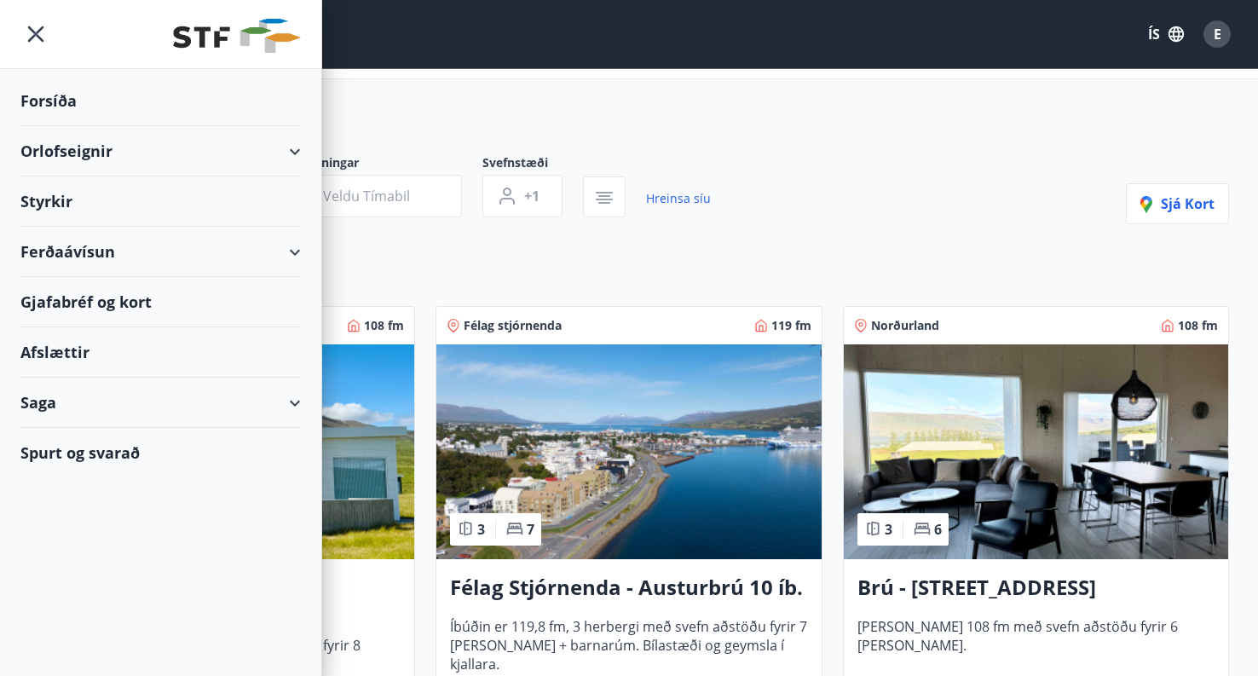
click at [266, 135] on div "Orlofseignir" at bounding box center [160, 151] width 280 height 50
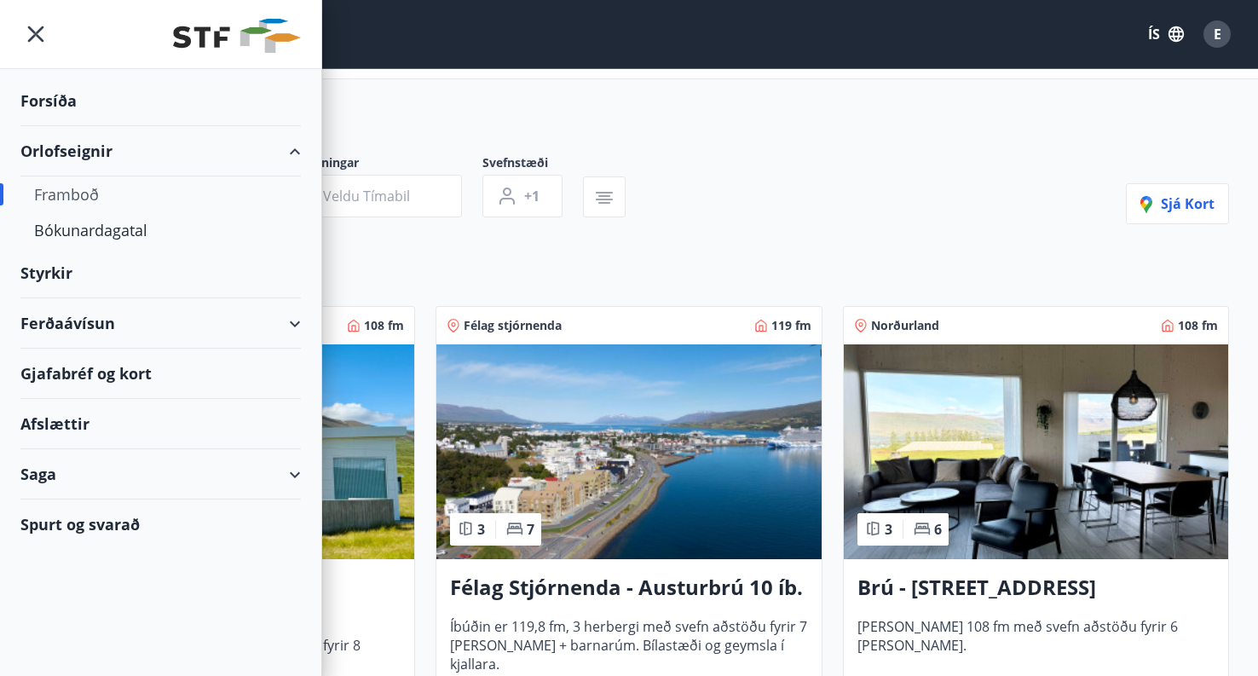
click at [72, 152] on div "Orlofseignir" at bounding box center [160, 151] width 280 height 50
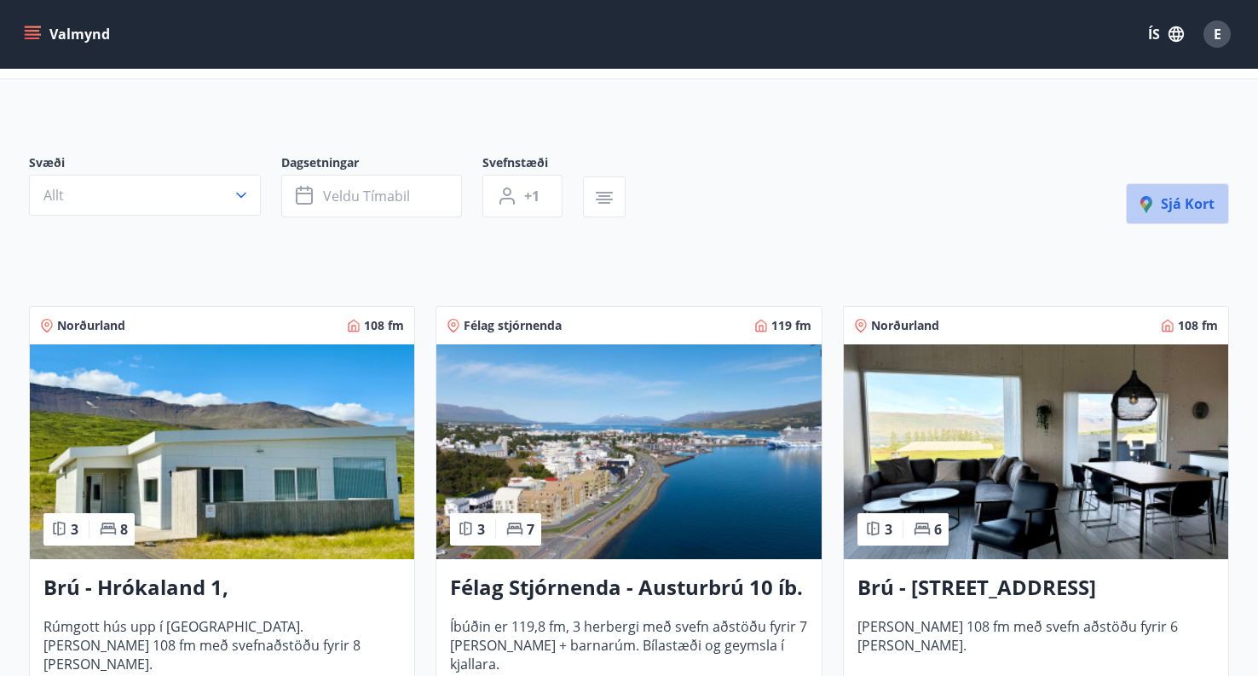
click at [1192, 215] on button "Sjá kort" at bounding box center [1177, 203] width 103 height 41
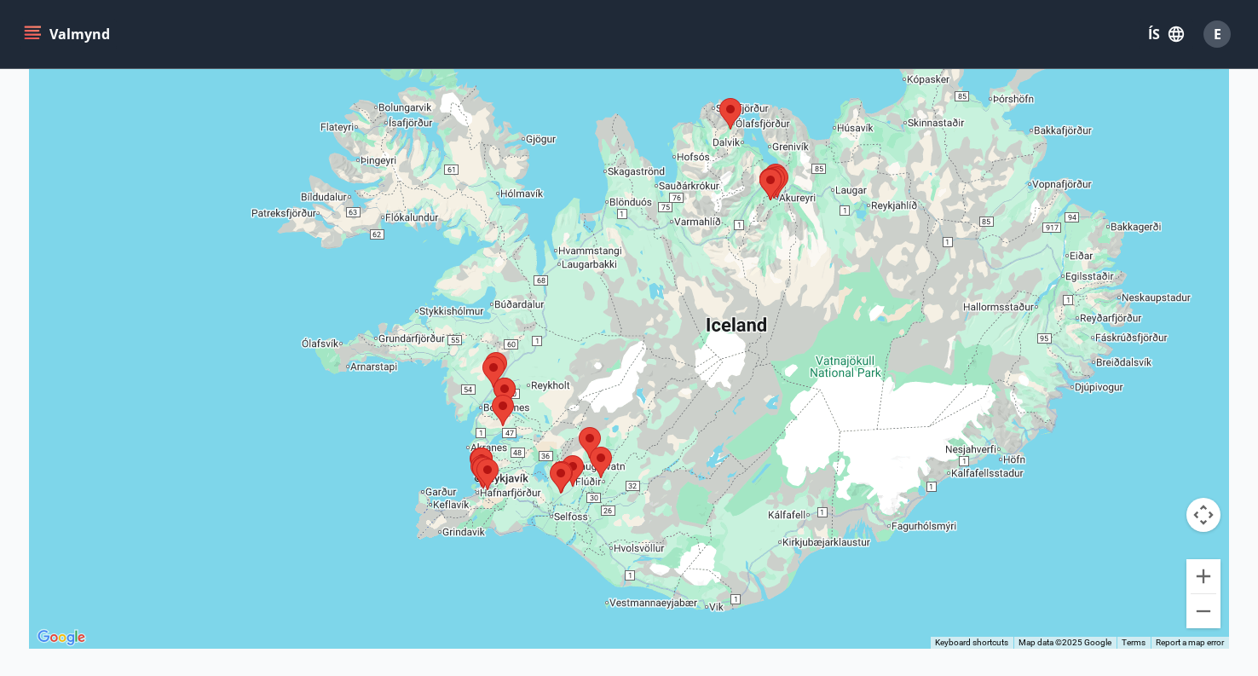
scroll to position [85, 0]
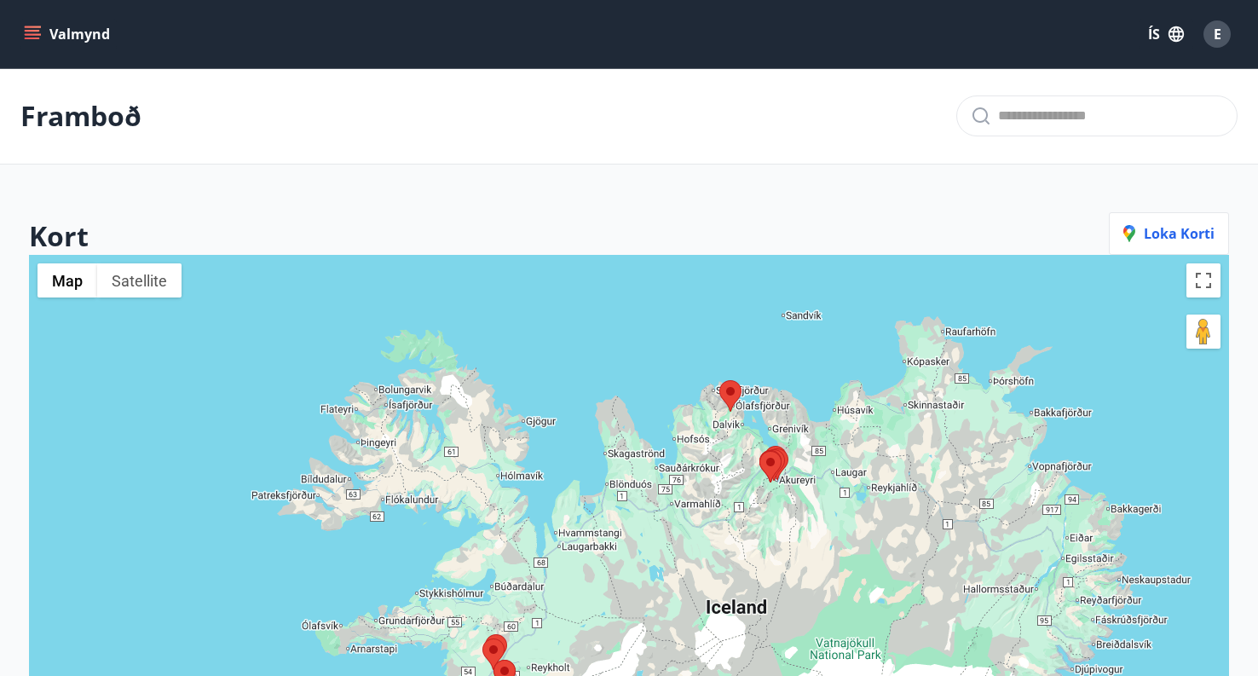
click at [110, 118] on p "Framboð" at bounding box center [80, 116] width 121 height 38
click at [32, 37] on icon "menu" at bounding box center [32, 34] width 17 height 17
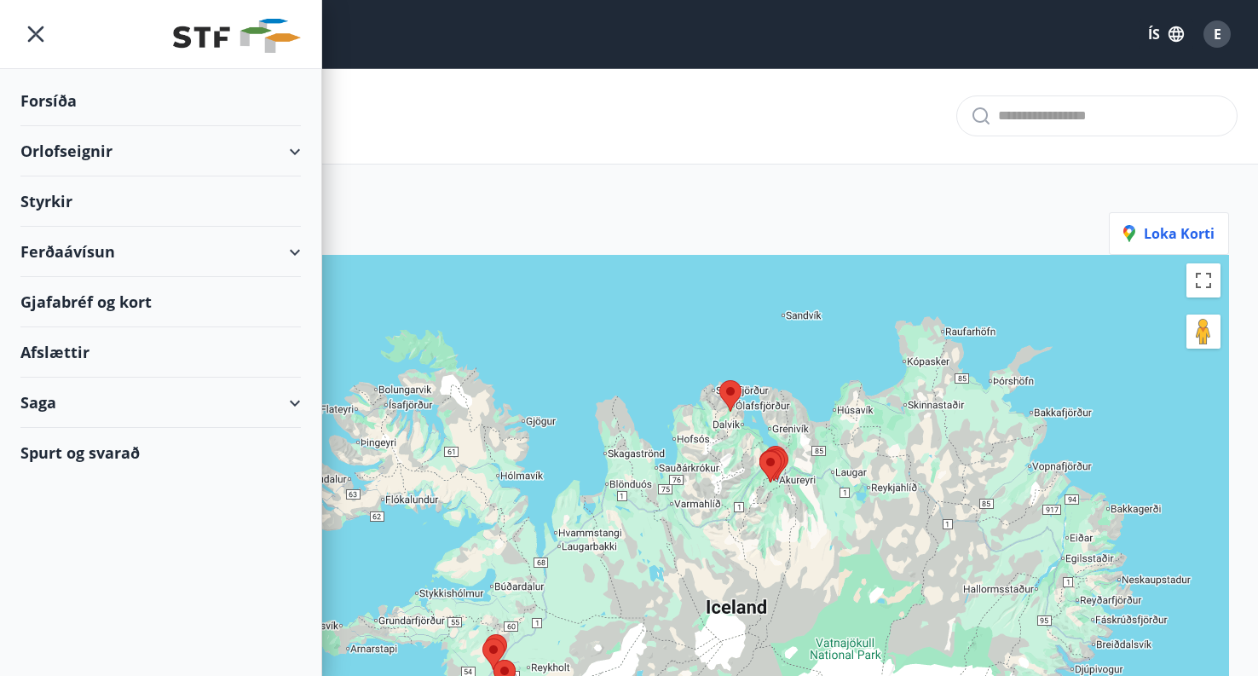
click at [45, 94] on div "Forsíða" at bounding box center [160, 101] width 280 height 50
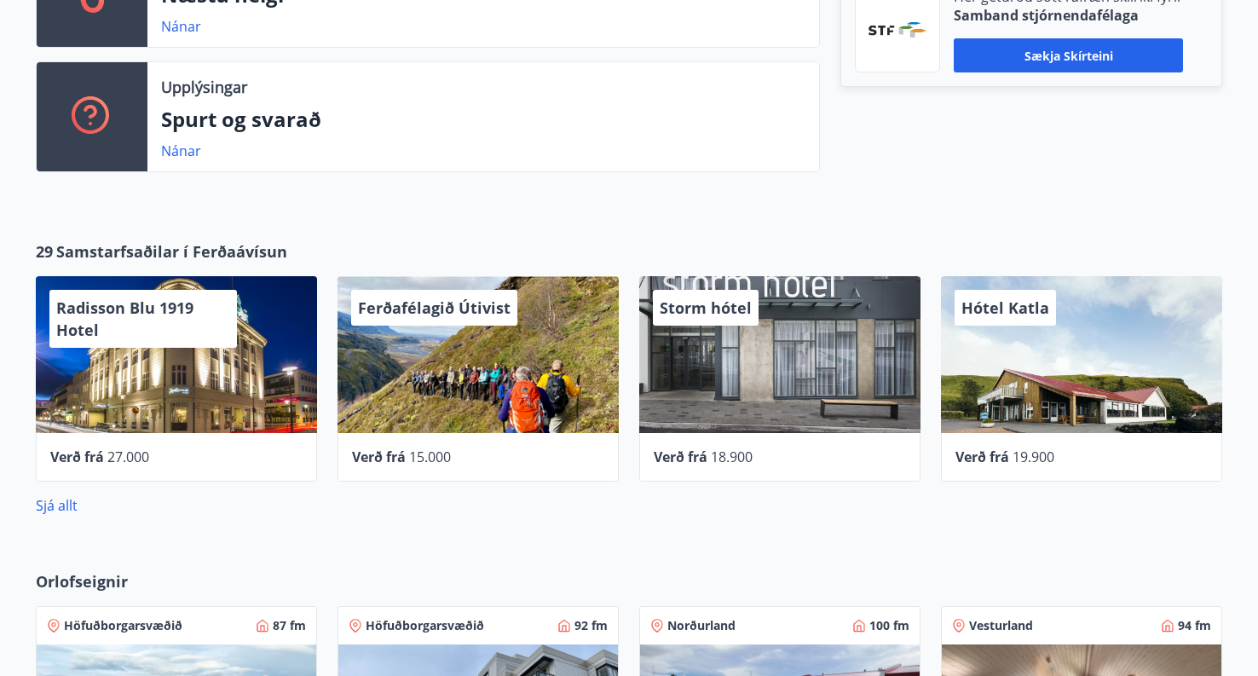
scroll to position [734, 0]
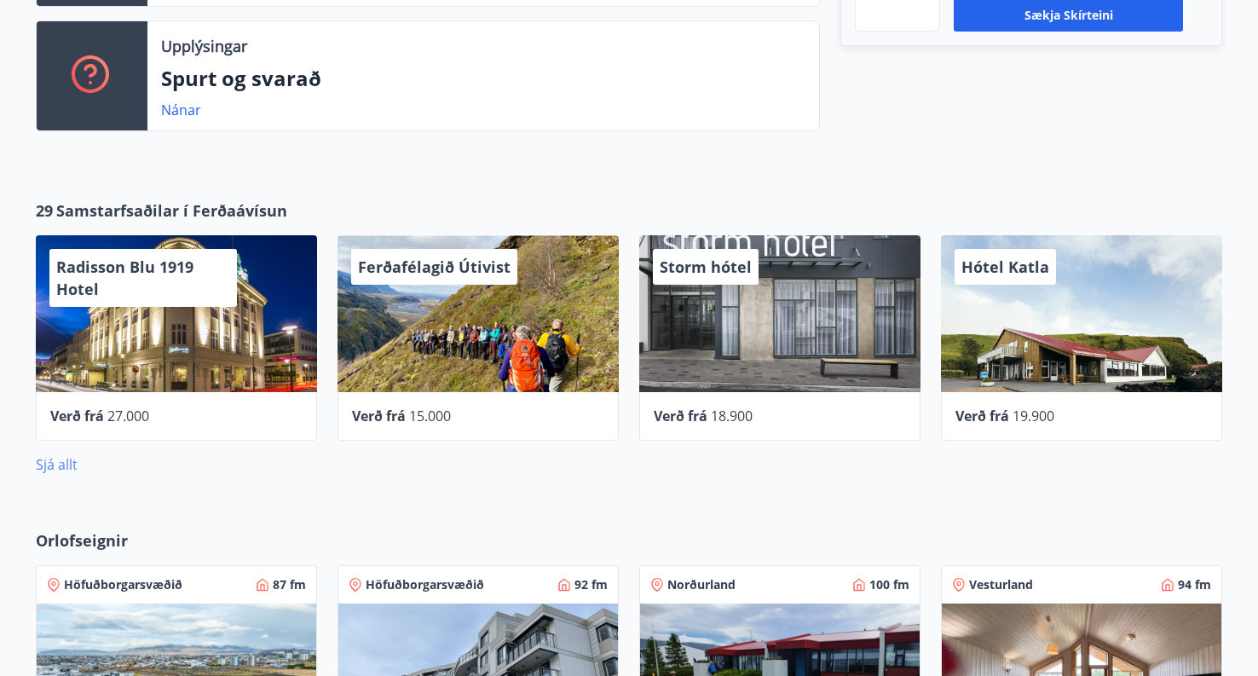
click at [56, 465] on link "Sjá allt" at bounding box center [57, 464] width 42 height 19
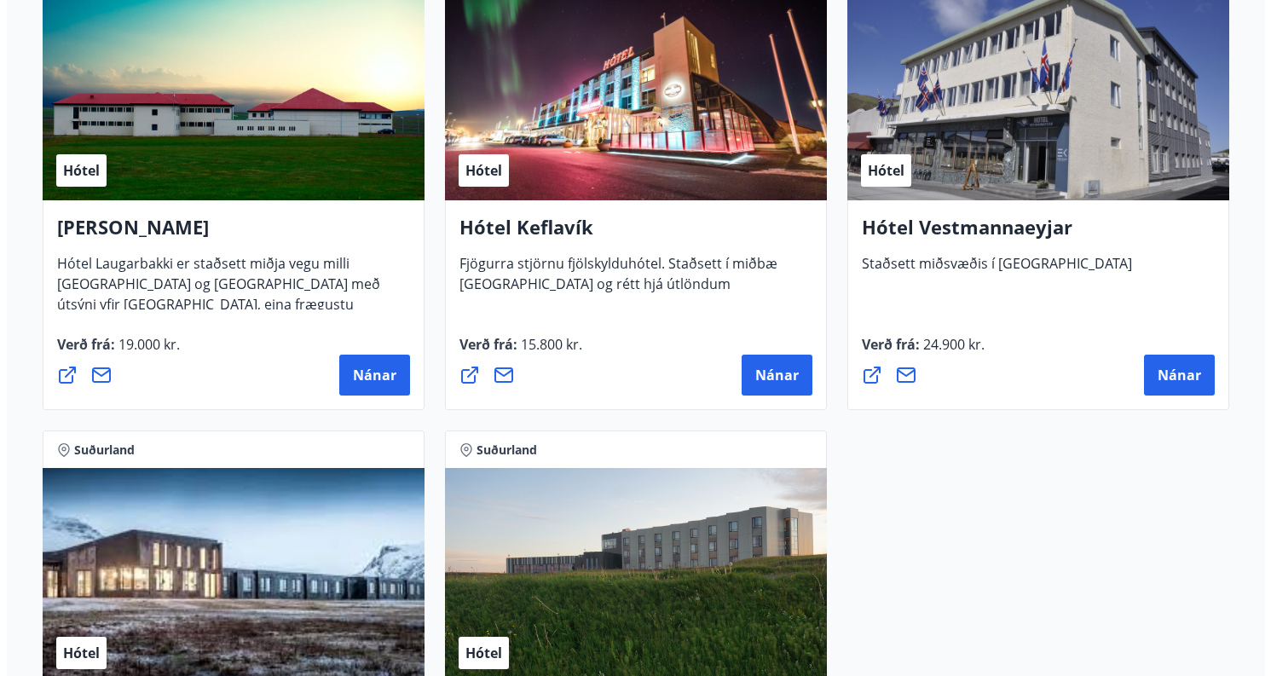
scroll to position [4220, 0]
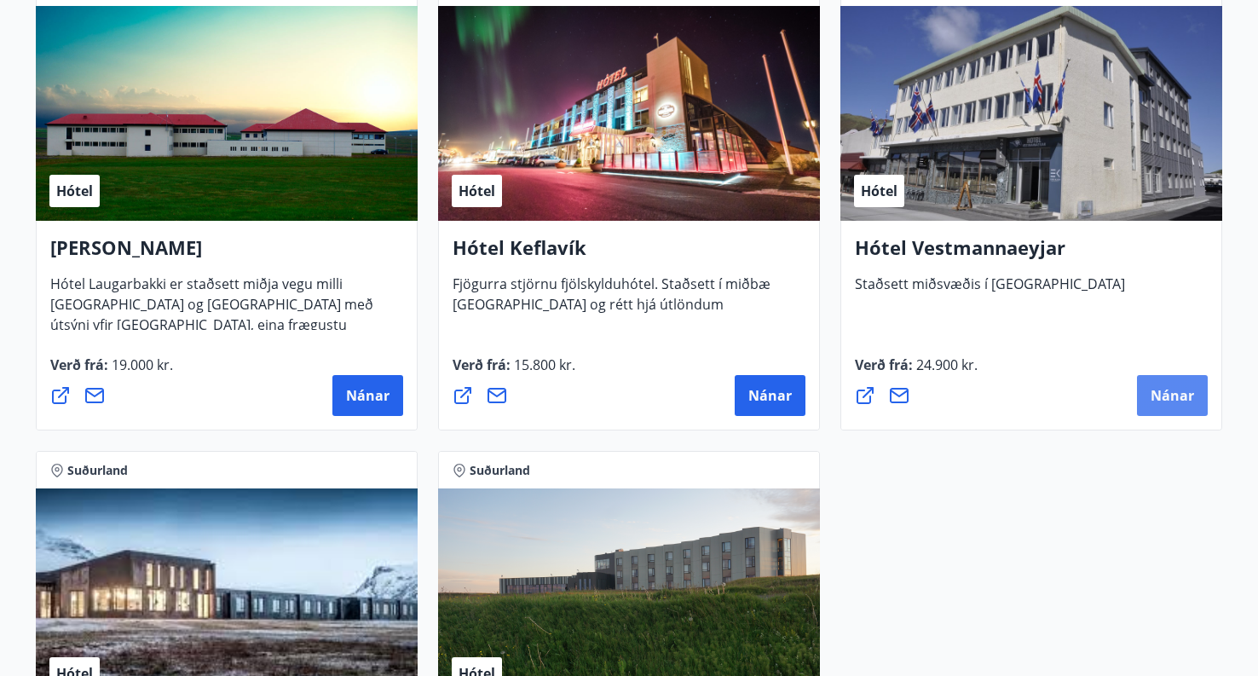
click at [1166, 401] on span "Nánar" at bounding box center [1172, 395] width 43 height 19
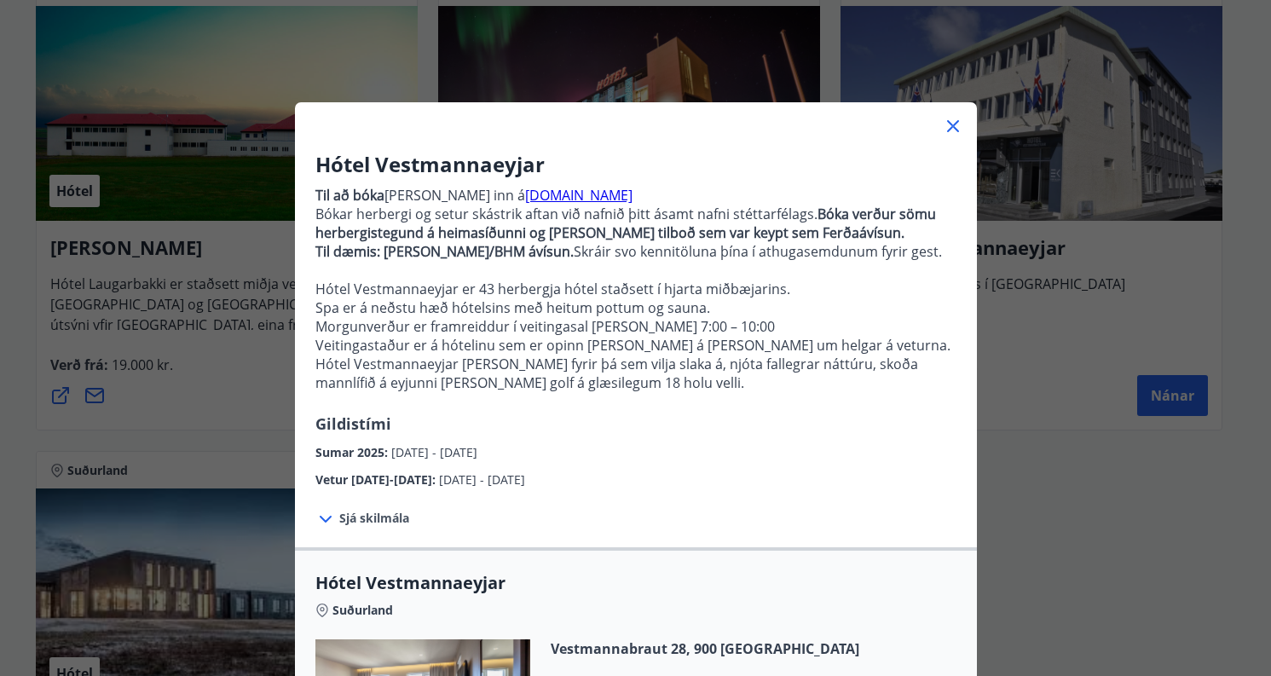
click at [315, 516] on icon at bounding box center [325, 519] width 20 height 20
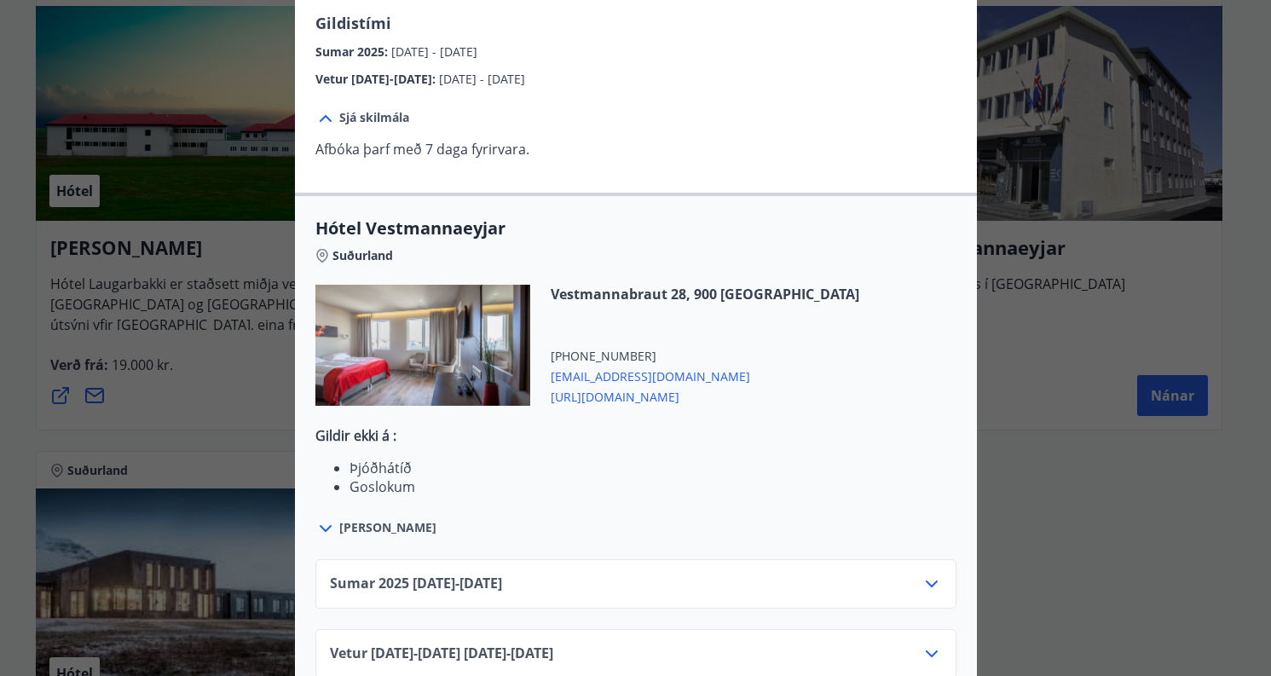
scroll to position [436, 0]
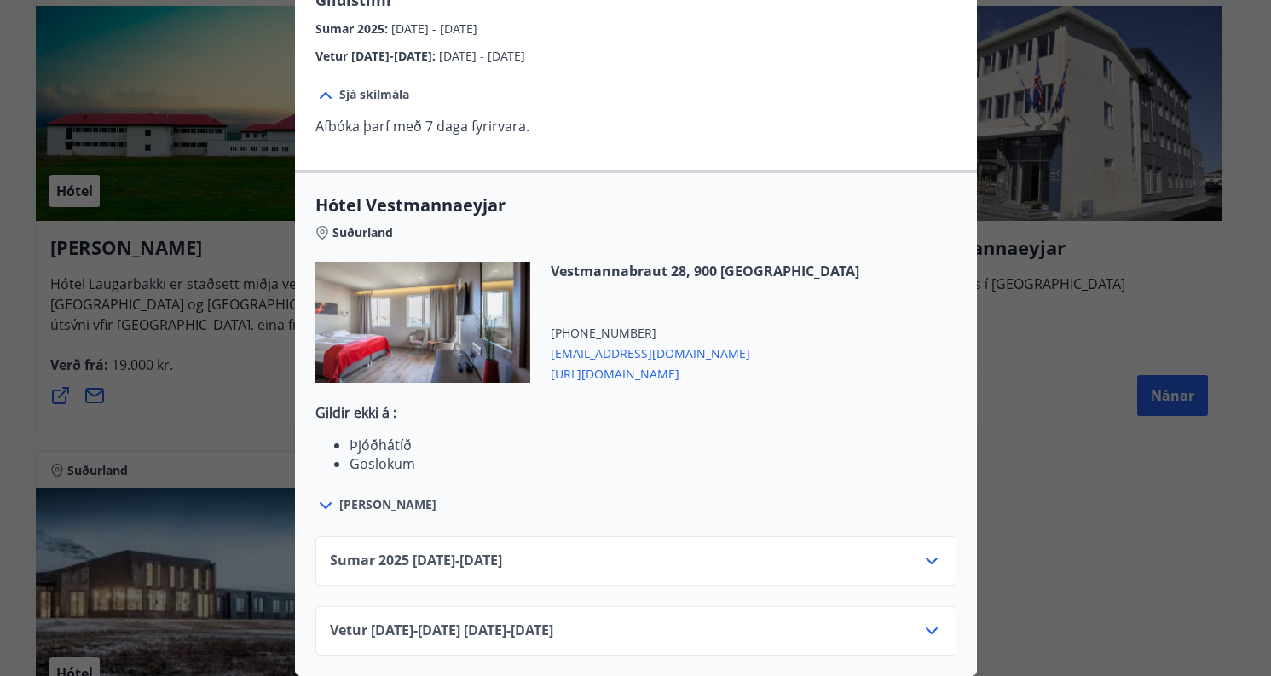
click at [921, 620] on icon at bounding box center [931, 630] width 20 height 20
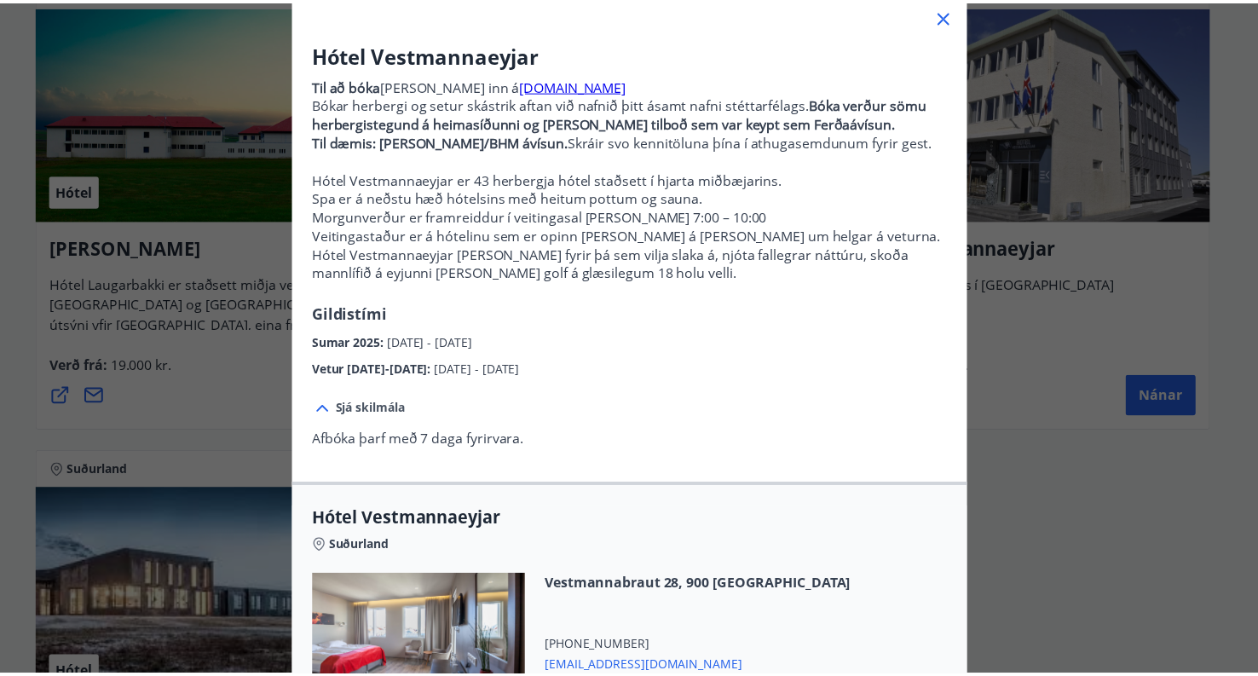
scroll to position [0, 0]
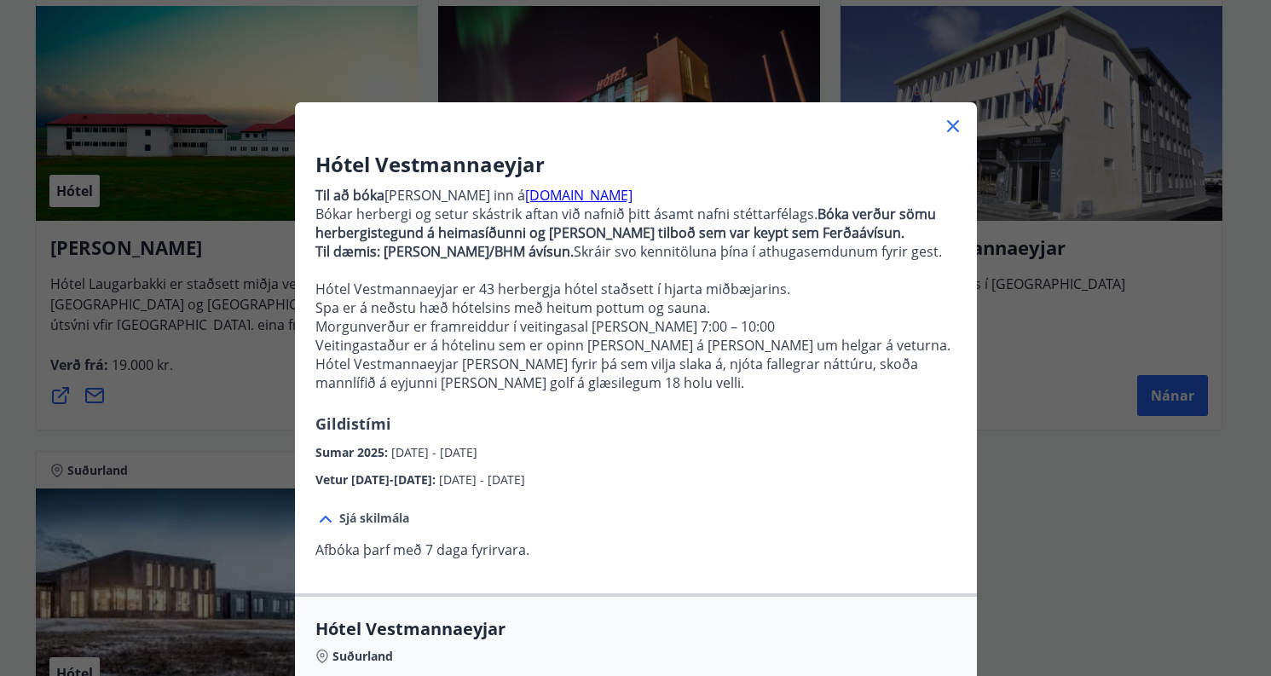
click at [950, 128] on icon at bounding box center [953, 126] width 20 height 20
